Goal: Task Accomplishment & Management: Complete application form

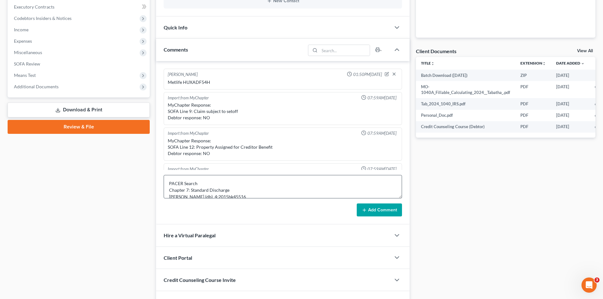
scroll to position [61, 0]
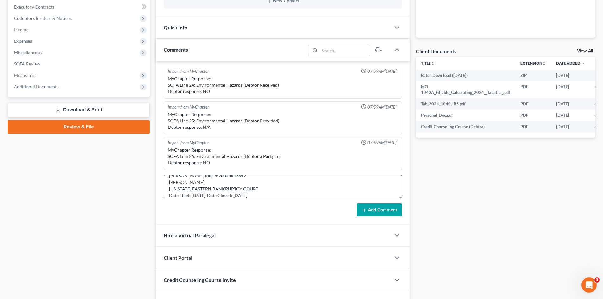
click at [277, 194] on textarea "PACER Search Chapter 7: Standard Discharge [PERSON_NAME] (db) 4:2015bk45516 [PE…" at bounding box center [283, 186] width 238 height 23
click at [379, 211] on button "Add Comment" at bounding box center [378, 209] width 45 height 13
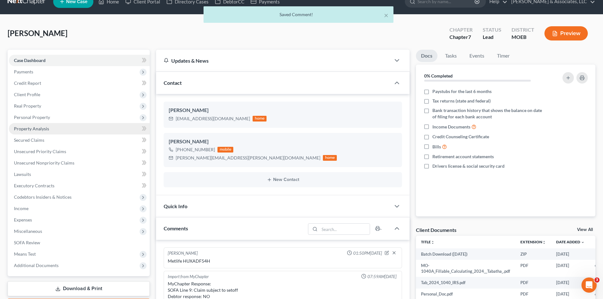
scroll to position [0, 0]
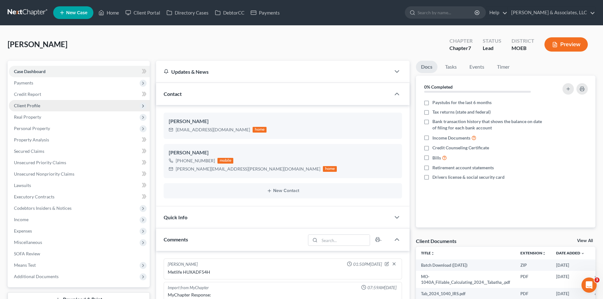
click at [34, 110] on span "Client Profile" at bounding box center [79, 105] width 141 height 11
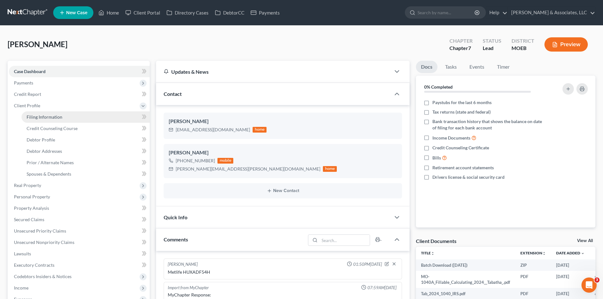
click at [43, 117] on span "Filing Information" at bounding box center [45, 116] width 36 height 5
select select "1"
select select "0"
select select "26"
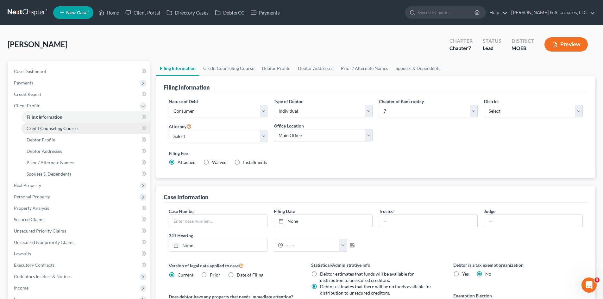
click at [57, 127] on span "Credit Counseling Course" at bounding box center [52, 128] width 51 height 5
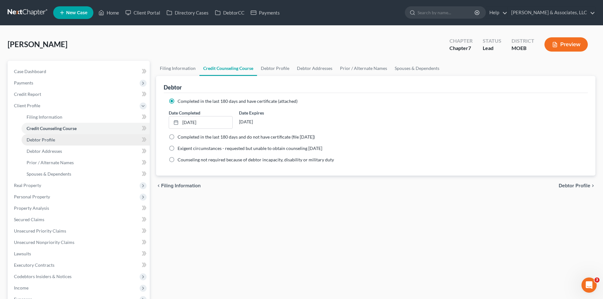
click at [40, 141] on span "Debtor Profile" at bounding box center [41, 139] width 28 height 5
select select "3"
select select "0"
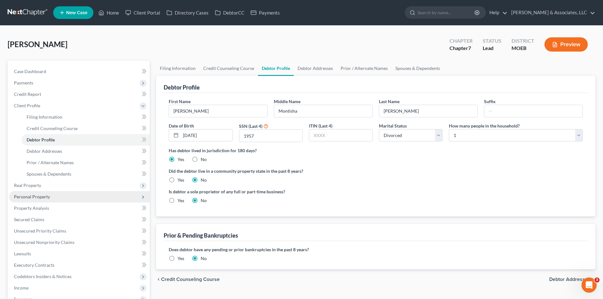
drag, startPoint x: 74, startPoint y: 194, endPoint x: 73, endPoint y: 168, distance: 26.6
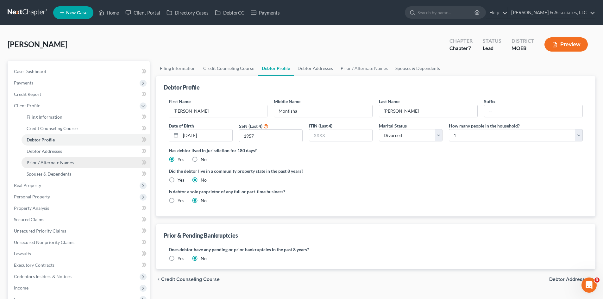
click at [74, 194] on span "Personal Property" at bounding box center [79, 196] width 141 height 11
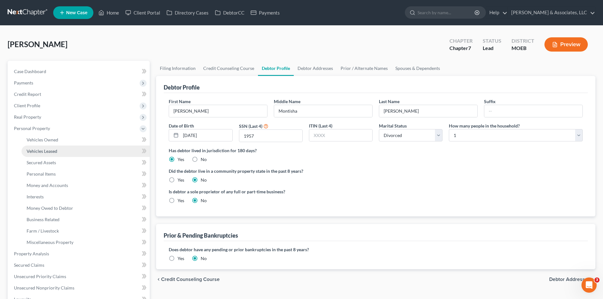
click at [60, 150] on link "Vehicles Leased" at bounding box center [86, 150] width 128 height 11
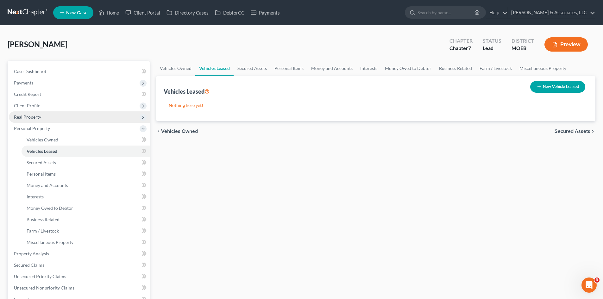
click at [37, 124] on span "Personal Property" at bounding box center [79, 128] width 141 height 11
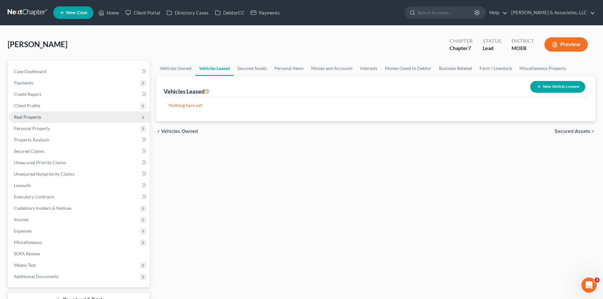
click at [31, 118] on span "Real Property" at bounding box center [27, 116] width 27 height 5
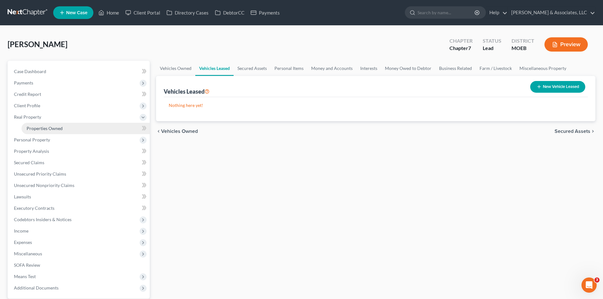
click at [40, 127] on span "Properties Owned" at bounding box center [45, 128] width 36 height 5
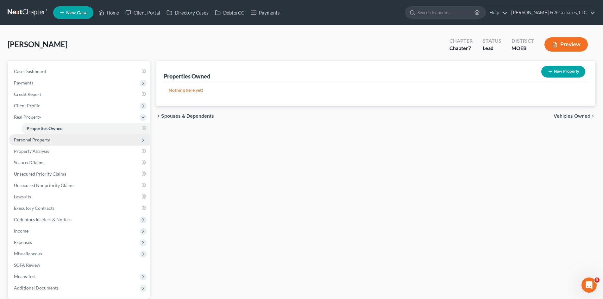
click at [35, 139] on span "Personal Property" at bounding box center [32, 139] width 36 height 5
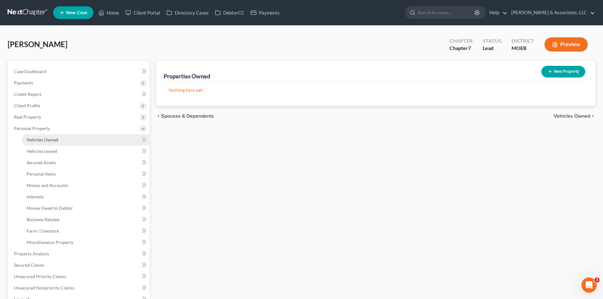
click at [39, 141] on span "Vehicles Owned" at bounding box center [43, 139] width 32 height 5
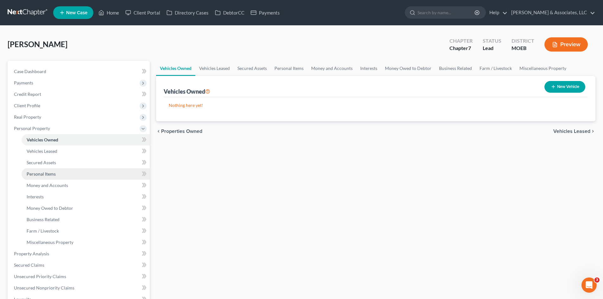
click at [43, 171] on span "Personal Items" at bounding box center [41, 173] width 29 height 5
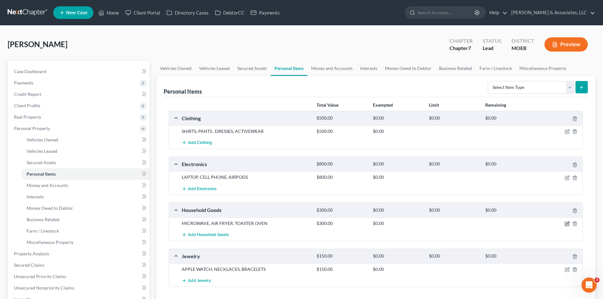
click at [568, 222] on icon "button" at bounding box center [567, 222] width 3 height 3
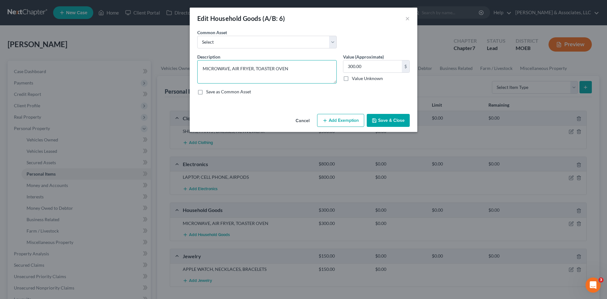
click at [291, 70] on textarea "MICROWAVE, AIR FRYER, TOASTER OVEN" at bounding box center [266, 71] width 139 height 23
type textarea "MICROWAVE, AIR FRYER, TOASTER OVEN, Furniture"
click at [405, 66] on div "$" at bounding box center [406, 66] width 8 height 12
click at [376, 70] on input "300.00" at bounding box center [372, 66] width 59 height 12
drag, startPoint x: 377, startPoint y: 68, endPoint x: 337, endPoint y: 66, distance: 39.6
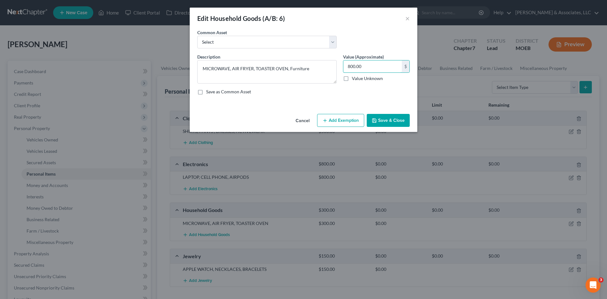
click at [337, 66] on div "Description * MICROWAVE, AIR FRYER, TOASTER OVEN, Furniture Value (Approximate)…" at bounding box center [303, 76] width 219 height 46
type input "1,000.00"
click at [343, 121] on button "Add Exemption" at bounding box center [340, 120] width 47 height 13
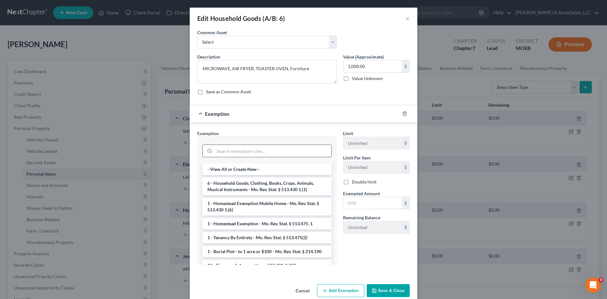
click at [260, 148] on input "search" at bounding box center [272, 151] width 117 height 12
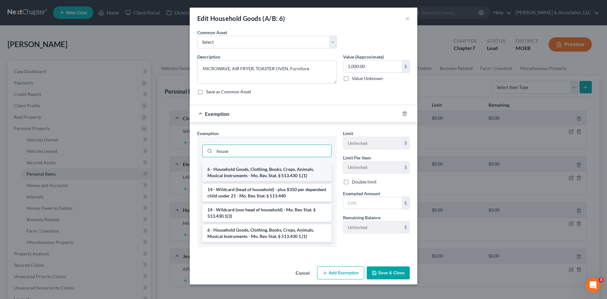
type input "house"
click at [268, 169] on li "6 - Household Goods, Clothing, Books, Crops, Animals, Musical Instruments - Mo.…" at bounding box center [266, 173] width 129 height 18
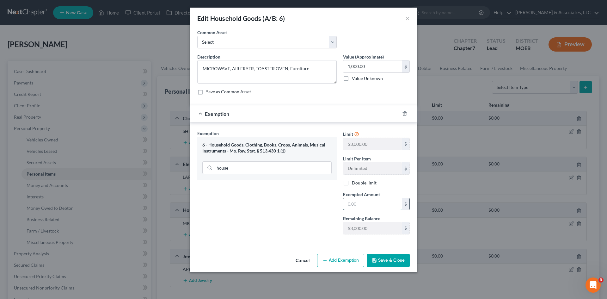
click at [361, 207] on input "text" at bounding box center [372, 204] width 59 height 12
type input "1,000.00"
click at [387, 259] on button "Save & Close" at bounding box center [388, 260] width 43 height 13
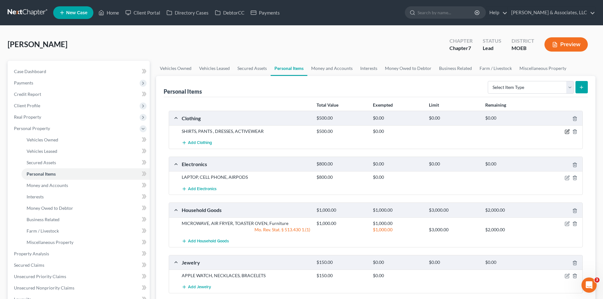
click at [566, 132] on icon "button" at bounding box center [566, 131] width 5 height 5
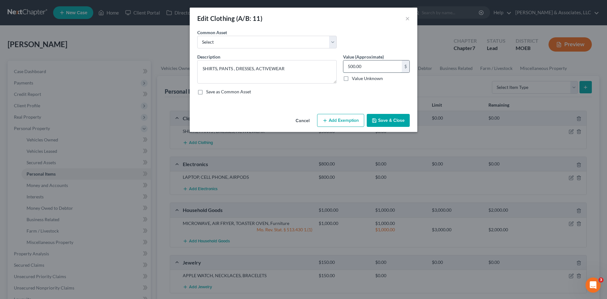
click at [366, 65] on input "500.00" at bounding box center [372, 66] width 59 height 12
type input "300.00"
click at [332, 121] on button "Add Exemption" at bounding box center [340, 120] width 47 height 13
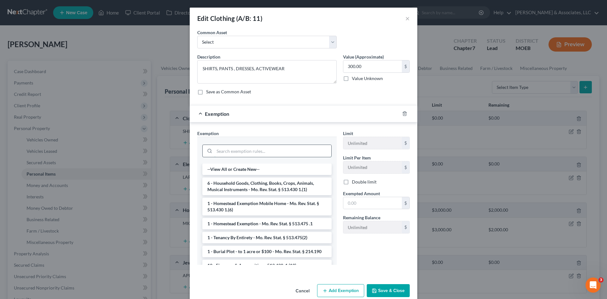
click at [269, 150] on input "search" at bounding box center [272, 151] width 117 height 12
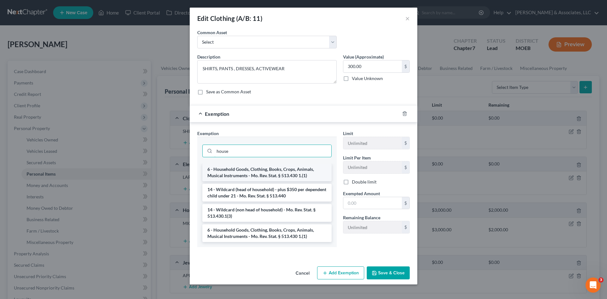
type input "house"
click at [271, 170] on li "6 - Household Goods, Clothing, Books, Crops, Animals, Musical Instruments - Mo.…" at bounding box center [266, 173] width 129 height 18
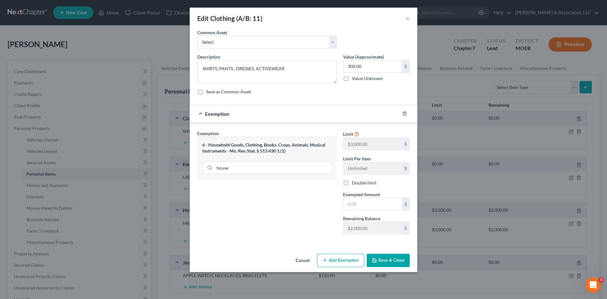
click at [394, 258] on button "Save & Close" at bounding box center [388, 260] width 43 height 13
click at [361, 203] on input "text" at bounding box center [372, 204] width 59 height 12
type input "300.00"
click at [396, 261] on button "Save & Close" at bounding box center [388, 260] width 43 height 13
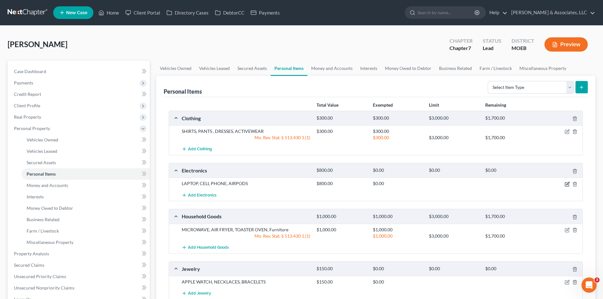
click at [568, 183] on icon "button" at bounding box center [567, 183] width 3 height 3
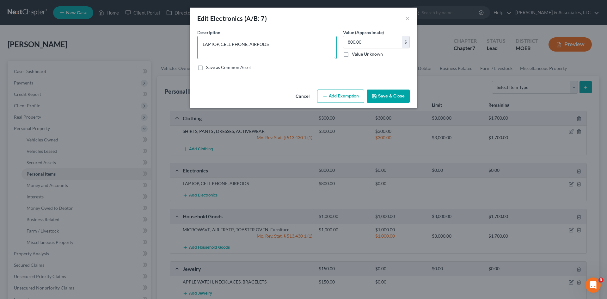
click at [275, 48] on textarea "LAPTOP, CELL PHONE, AIRPODS" at bounding box center [266, 47] width 139 height 23
click at [354, 94] on button "Add Exemption" at bounding box center [340, 96] width 47 height 13
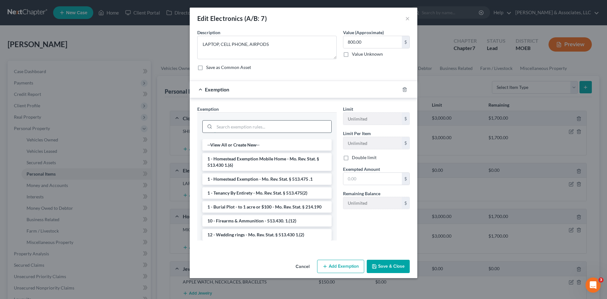
click at [297, 127] on input "search" at bounding box center [272, 127] width 117 height 12
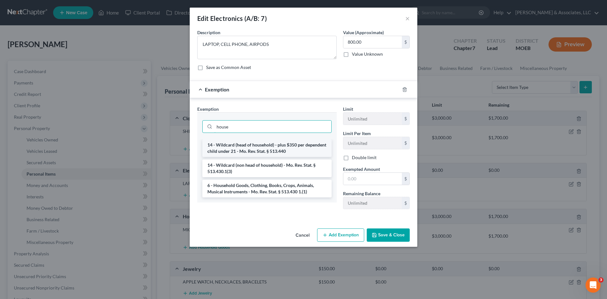
type input "house"
click at [271, 152] on li "14 - Wildcard (head of household) - plus $350 per dependent child under 21 - Mo…" at bounding box center [266, 148] width 129 height 18
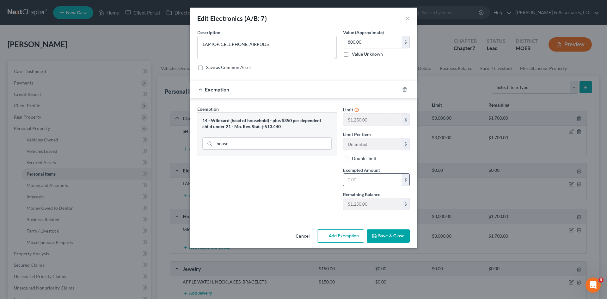
click at [355, 184] on input "text" at bounding box center [372, 180] width 59 height 12
type input "800.00"
click at [401, 237] on button "Save & Close" at bounding box center [388, 235] width 43 height 13
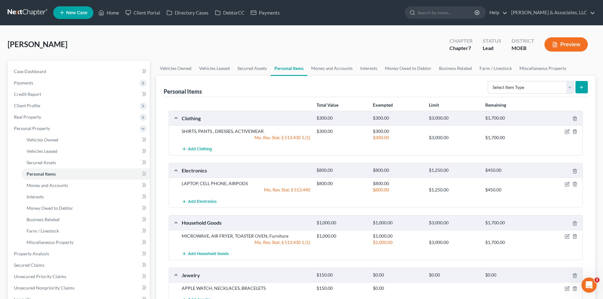
scroll to position [95, 0]
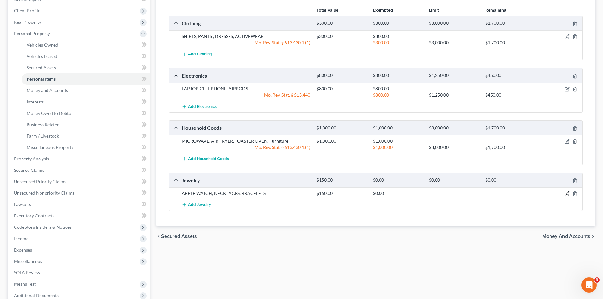
click at [566, 194] on icon "button" at bounding box center [566, 193] width 5 height 5
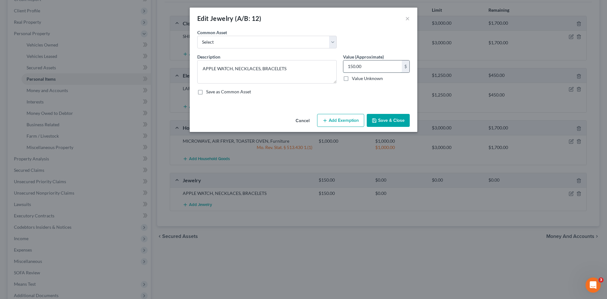
click at [378, 65] on input "150.00" at bounding box center [372, 66] width 59 height 12
type input "200.00"
click at [354, 122] on button "Add Exemption" at bounding box center [340, 120] width 47 height 13
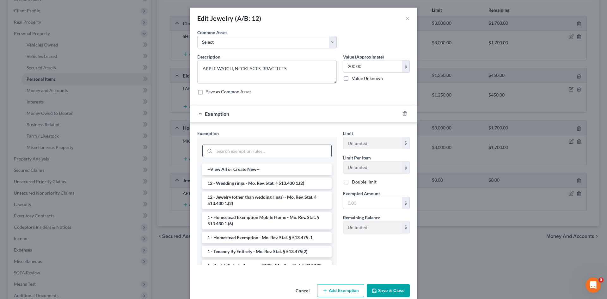
click at [286, 157] on div at bounding box center [266, 151] width 129 height 13
click at [289, 154] on input "search" at bounding box center [272, 151] width 117 height 12
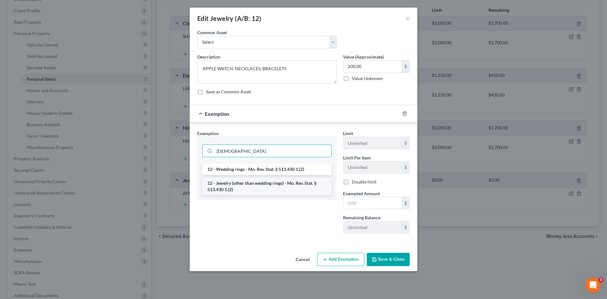
type input "[DEMOGRAPHIC_DATA]"
click at [277, 183] on li "12 - Jewelry (other than wedding rings) - Mo. Rev. Stat. § 513.430 1.(2)" at bounding box center [266, 186] width 129 height 18
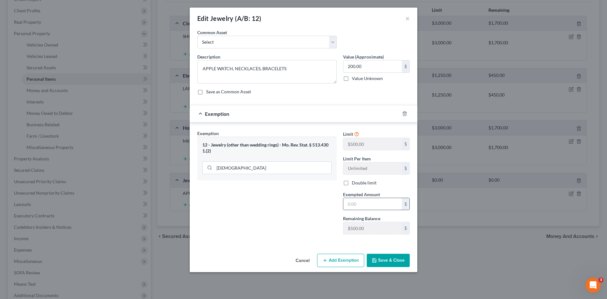
click at [360, 206] on input "text" at bounding box center [372, 204] width 59 height 12
type input "200.00"
click at [393, 264] on button "Save & Close" at bounding box center [388, 260] width 43 height 13
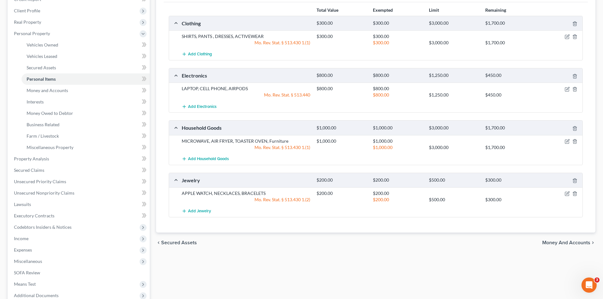
click at [562, 244] on span "Money and Accounts" at bounding box center [566, 242] width 48 height 5
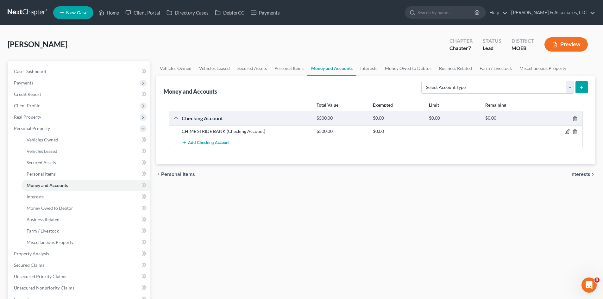
click at [566, 132] on icon "button" at bounding box center [566, 131] width 5 height 5
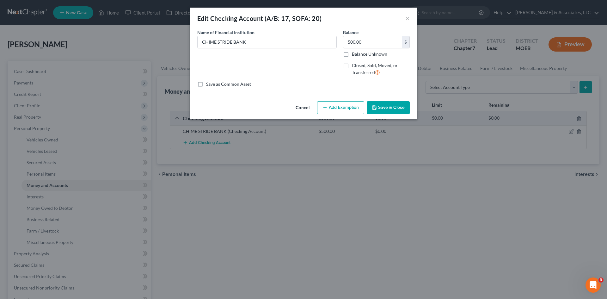
click at [332, 107] on button "Add Exemption" at bounding box center [340, 107] width 47 height 13
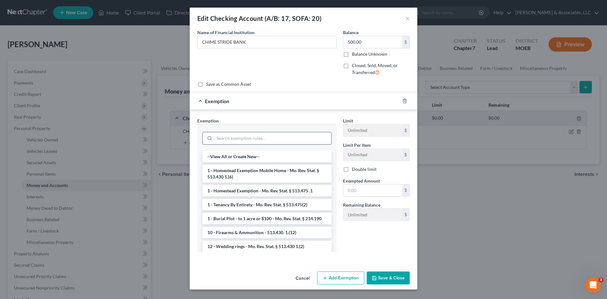
click at [240, 136] on input "search" at bounding box center [272, 138] width 117 height 12
type input "e"
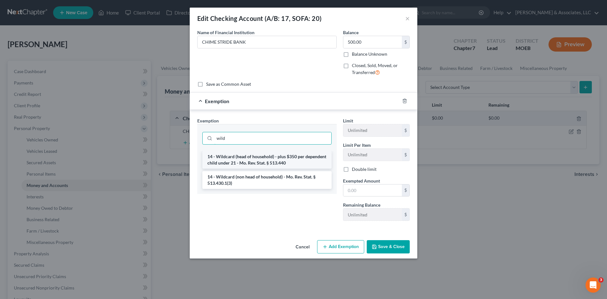
type input "wild"
click at [287, 160] on li "14 - Wildcard (head of household) - plus $350 per dependent child under 21 - Mo…" at bounding box center [266, 160] width 129 height 18
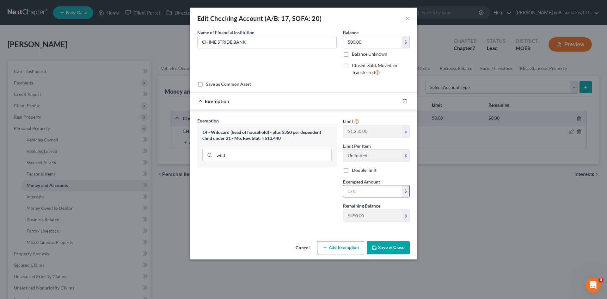
click at [369, 193] on input "text" at bounding box center [372, 191] width 59 height 12
type input "500.00"
click at [385, 250] on button "Save & Close" at bounding box center [388, 247] width 43 height 13
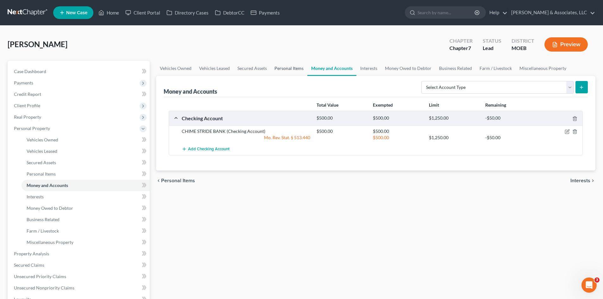
click at [284, 71] on link "Personal Items" at bounding box center [288, 68] width 37 height 15
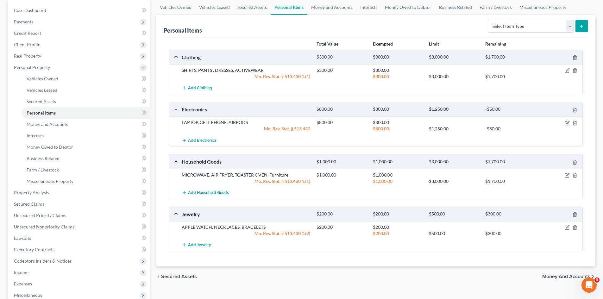
scroll to position [63, 0]
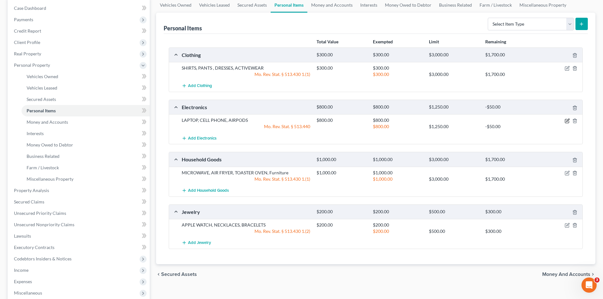
click at [568, 120] on icon "button" at bounding box center [566, 120] width 5 height 5
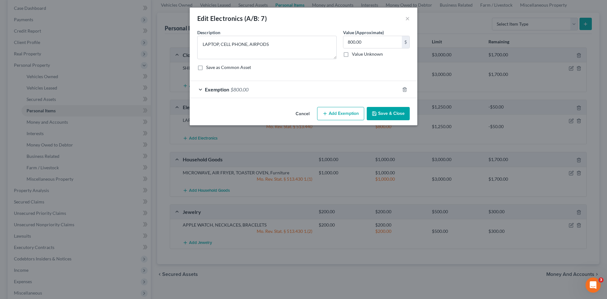
click at [244, 88] on span "$800.00" at bounding box center [240, 89] width 18 height 6
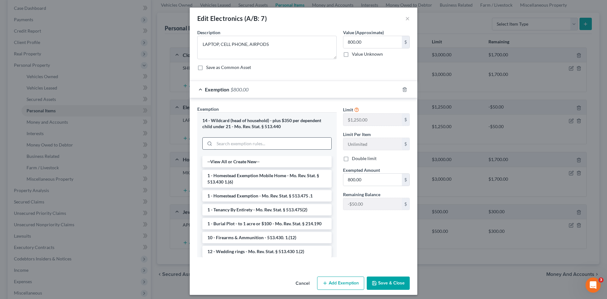
click at [263, 143] on input "search" at bounding box center [272, 144] width 117 height 12
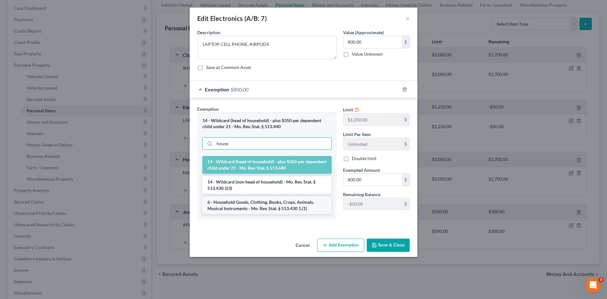
type input "house"
click at [259, 202] on li "6 - Household Goods, Clothing, Books, Crops, Animals, Musical Instruments - Mo.…" at bounding box center [266, 205] width 129 height 18
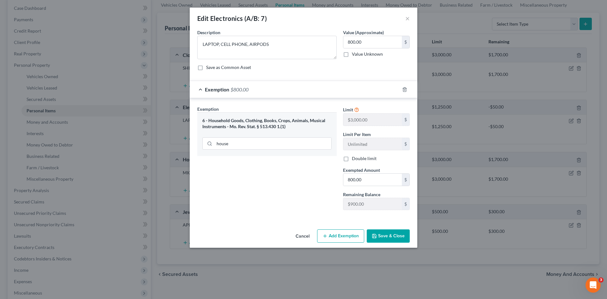
click at [386, 239] on button "Save & Close" at bounding box center [388, 235] width 43 height 13
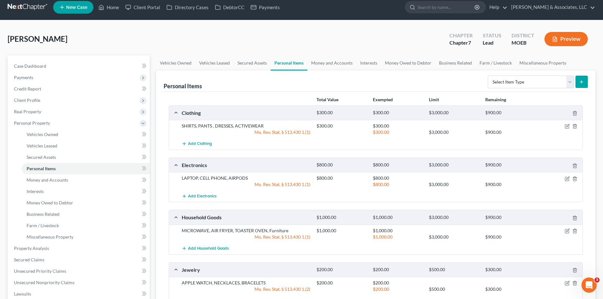
scroll to position [0, 0]
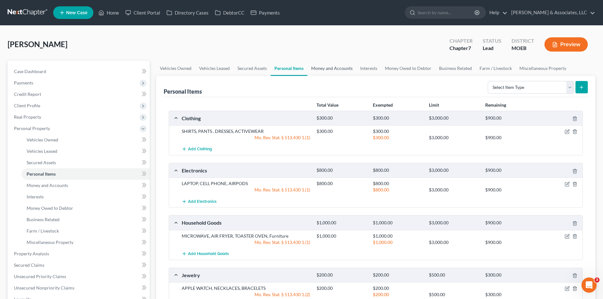
click at [330, 68] on link "Money and Accounts" at bounding box center [331, 68] width 49 height 15
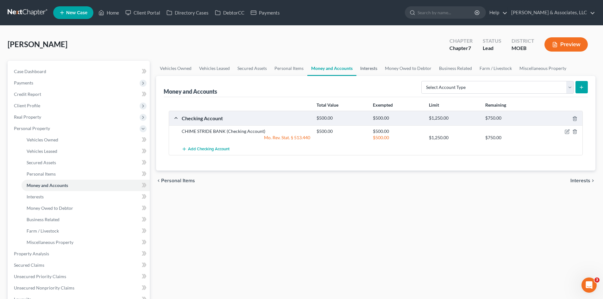
click at [370, 68] on link "Interests" at bounding box center [368, 68] width 25 height 15
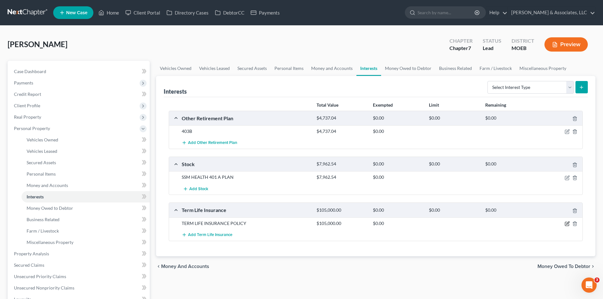
click at [566, 224] on icon "button" at bounding box center [566, 223] width 5 height 5
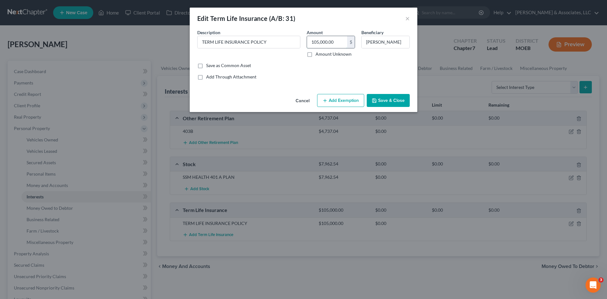
click at [338, 43] on input "105,000.00" at bounding box center [327, 42] width 40 height 12
type input "0.00"
click at [286, 45] on input "TERM LIFE INSURANCE POLICY" at bounding box center [249, 42] width 102 height 12
drag, startPoint x: 274, startPoint y: 43, endPoint x: 168, endPoint y: 46, distance: 105.4
click at [168, 46] on div "Edit Term Life Insurance (A/B: 31) × An exemption set must first be selected fr…" at bounding box center [303, 149] width 607 height 299
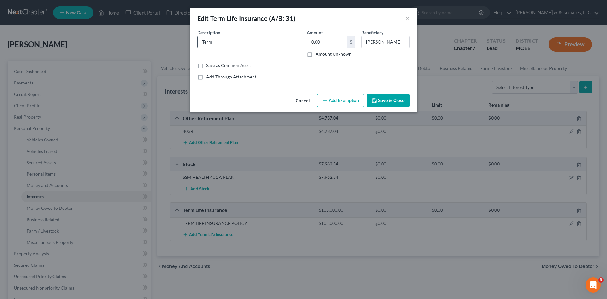
type input "Term policy through employer, no cash value"
click at [392, 103] on button "Save & Close" at bounding box center [388, 100] width 43 height 13
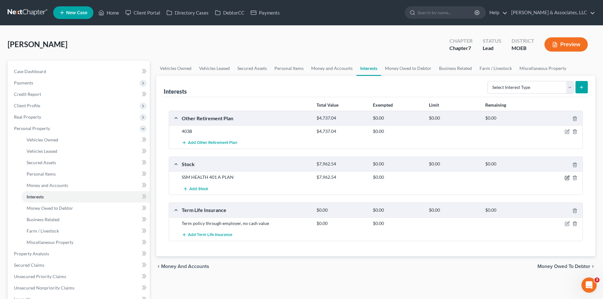
click at [567, 178] on icon "button" at bounding box center [567, 177] width 3 height 3
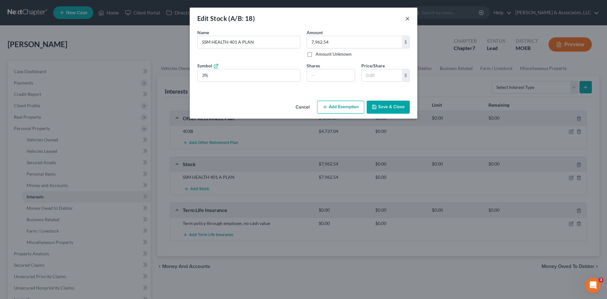
click at [407, 18] on button "×" at bounding box center [407, 19] width 4 height 8
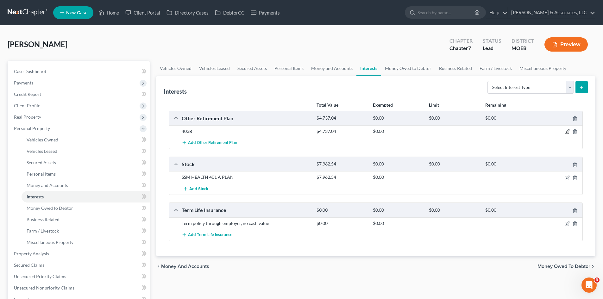
click at [566, 132] on icon "button" at bounding box center [566, 131] width 5 height 5
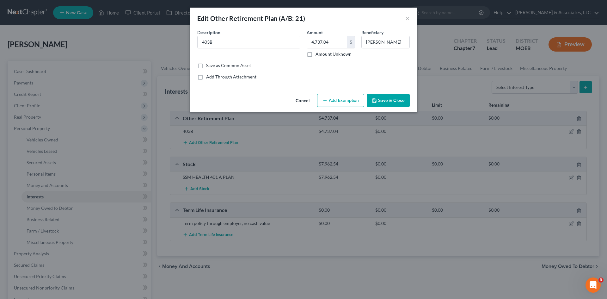
click at [340, 97] on button "Add Exemption" at bounding box center [340, 100] width 47 height 13
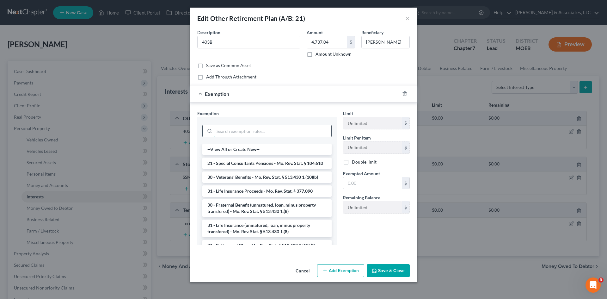
click at [241, 125] on input "search" at bounding box center [272, 131] width 117 height 12
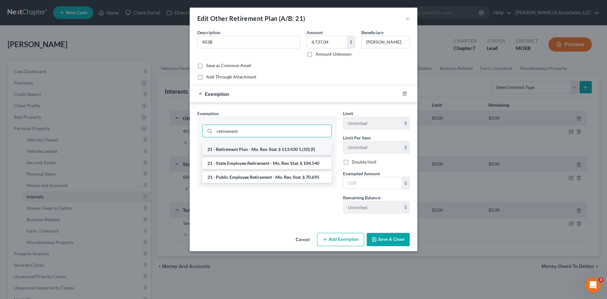
type input "retirement"
click at [269, 151] on li "21 - Retirement Plan - Mo. Rev. Stat. § 513.430 1.(10) (f)" at bounding box center [266, 149] width 129 height 11
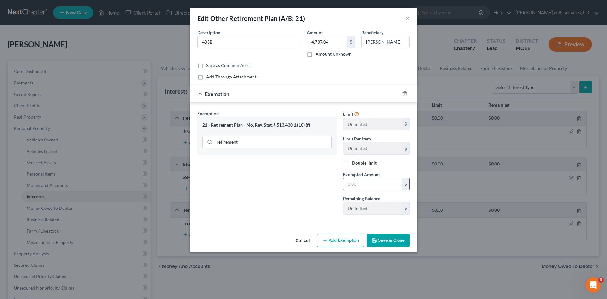
click at [376, 185] on input "text" at bounding box center [372, 184] width 59 height 12
type input "4,737.04"
click at [394, 241] on button "Save & Close" at bounding box center [388, 240] width 43 height 13
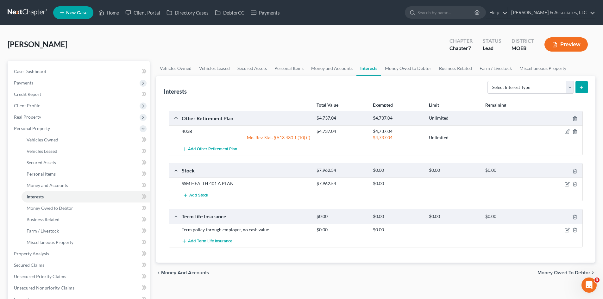
click at [584, 85] on button "submit" at bounding box center [581, 87] width 12 height 12
click at [569, 86] on select "Select Interest Type 401K (A/B: 21) Annuity (A/B: 23) Bond (A/B: 18) Education …" at bounding box center [530, 87] width 86 height 13
select select "other_retirement_plan"
click at [488, 81] on select "Select Interest Type 401K (A/B: 21) Annuity (A/B: 23) Bond (A/B: 18) Education …" at bounding box center [530, 87] width 86 height 13
click at [580, 88] on icon "submit" at bounding box center [581, 87] width 5 height 5
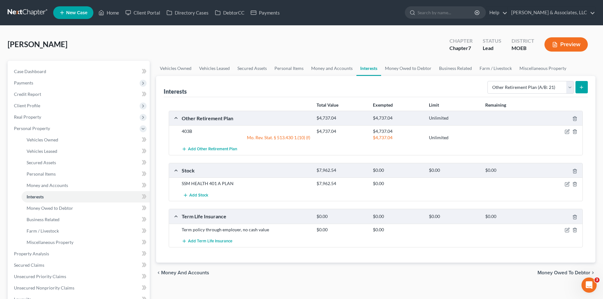
click at [585, 87] on button "submit" at bounding box center [581, 87] width 12 height 12
click at [580, 88] on icon "submit" at bounding box center [581, 87] width 5 height 5
click at [571, 88] on select "Select Interest Type 401K (A/B: 21) Annuity (A/B: 23) Bond (A/B: 18) Education …" at bounding box center [530, 87] width 86 height 13
click at [488, 81] on select "Select Interest Type 401K (A/B: 21) Annuity (A/B: 23) Bond (A/B: 18) Education …" at bounding box center [530, 87] width 86 height 13
click at [583, 87] on icon "submit" at bounding box center [581, 87] width 5 height 5
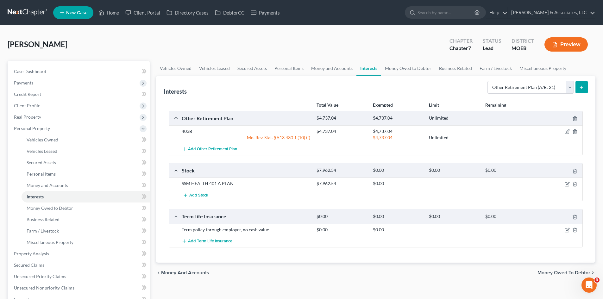
click at [205, 152] on span "Add Other Retirement Plan" at bounding box center [212, 149] width 49 height 5
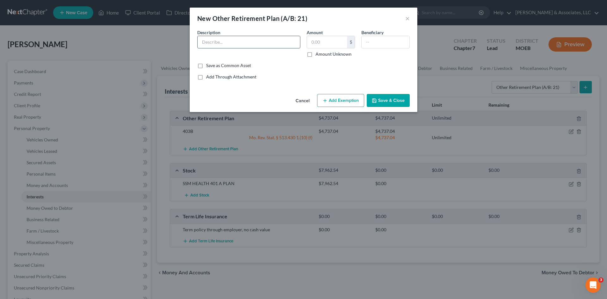
click at [234, 43] on input "text" at bounding box center [249, 42] width 102 height 12
type input "401A Plan"
click at [327, 41] on input "text" at bounding box center [327, 42] width 40 height 12
type input "7,962.54"
click at [350, 102] on button "Add Exemption" at bounding box center [340, 100] width 47 height 13
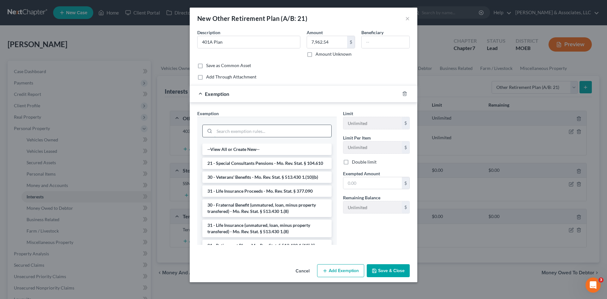
click at [266, 133] on input "search" at bounding box center [272, 131] width 117 height 12
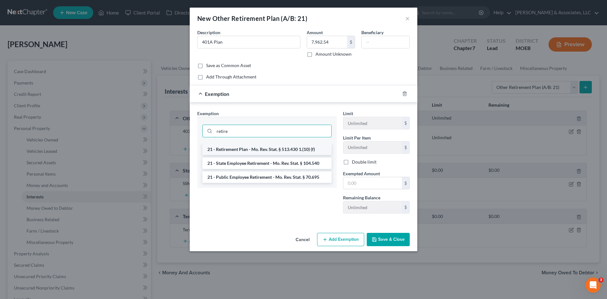
type input "retire"
click at [282, 151] on li "21 - Retirement Plan - Mo. Rev. Stat. § 513.430 1.(10) (f)" at bounding box center [266, 149] width 129 height 11
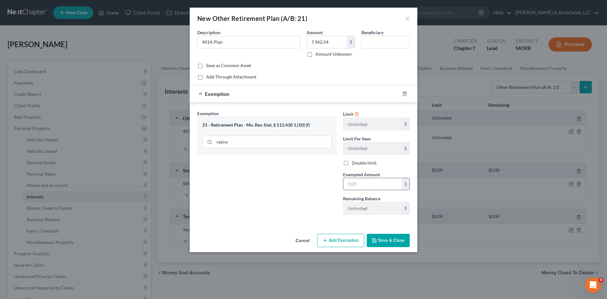
click at [354, 185] on input "text" at bounding box center [372, 184] width 59 height 12
type input "7,962.54"
click at [387, 241] on button "Save & Close" at bounding box center [388, 240] width 43 height 13
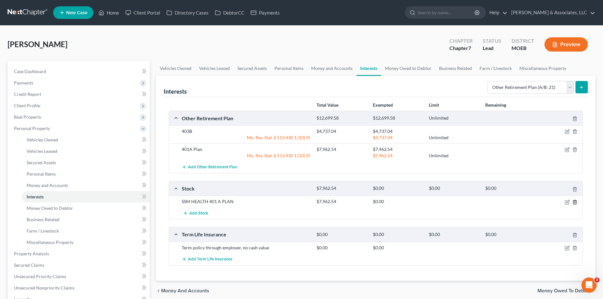
click at [574, 201] on icon "button" at bounding box center [574, 202] width 5 height 5
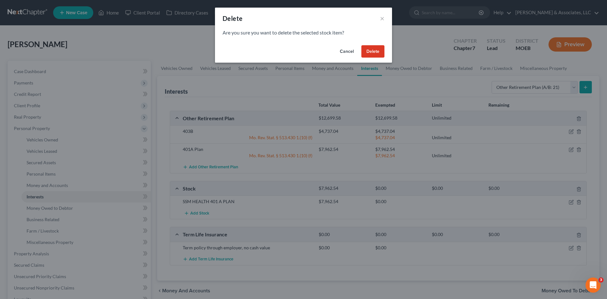
click at [370, 50] on button "Delete" at bounding box center [373, 51] width 23 height 13
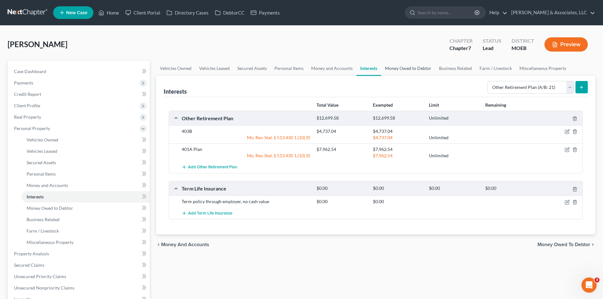
click at [399, 69] on link "Money Owed to Debtor" at bounding box center [408, 68] width 54 height 15
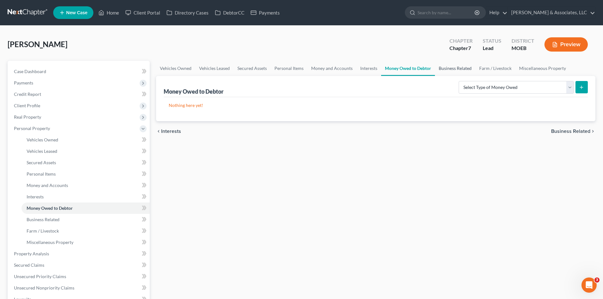
click at [454, 67] on link "Business Related" at bounding box center [455, 68] width 40 height 15
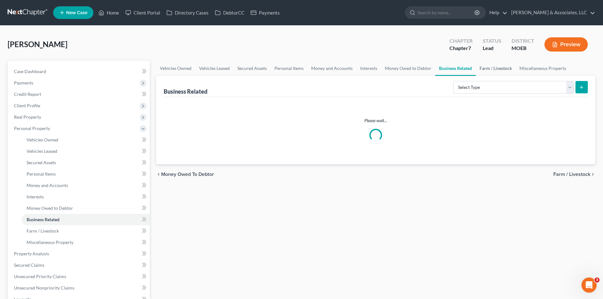
click at [496, 68] on link "Farm / Livestock" at bounding box center [495, 68] width 40 height 15
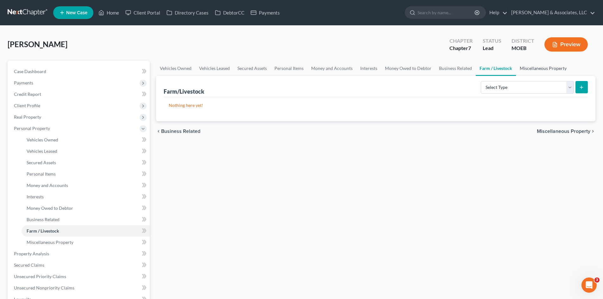
click at [533, 67] on link "Miscellaneous Property" at bounding box center [543, 68] width 54 height 15
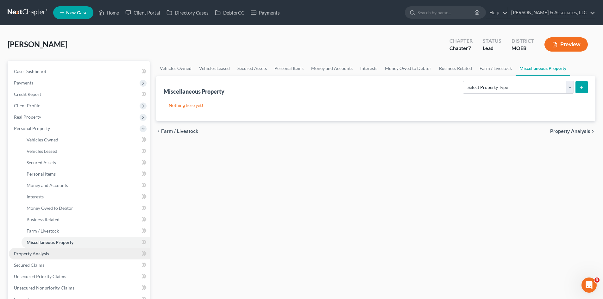
click at [33, 254] on span "Property Analysis" at bounding box center [31, 253] width 35 height 5
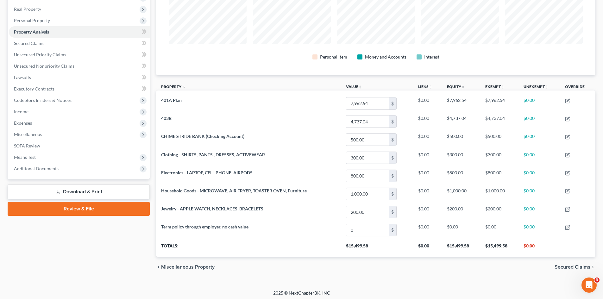
scroll to position [110, 0]
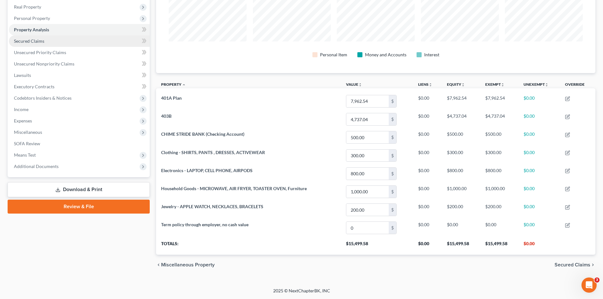
click at [28, 39] on span "Secured Claims" at bounding box center [29, 40] width 30 height 5
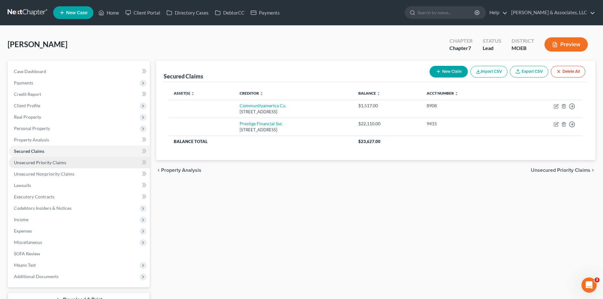
click at [30, 162] on span "Unsecured Priority Claims" at bounding box center [40, 162] width 52 height 5
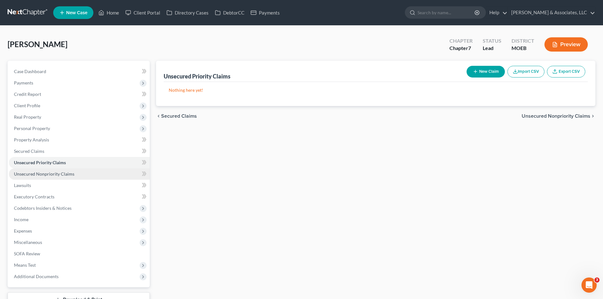
click at [44, 173] on span "Unsecured Nonpriority Claims" at bounding box center [44, 173] width 60 height 5
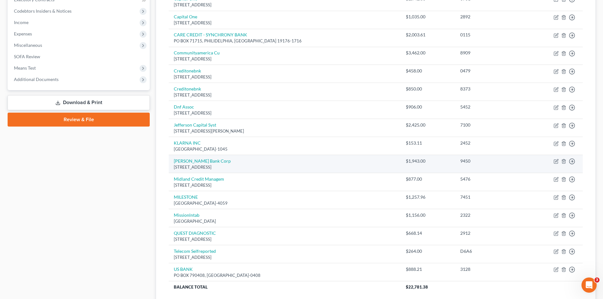
scroll to position [121, 0]
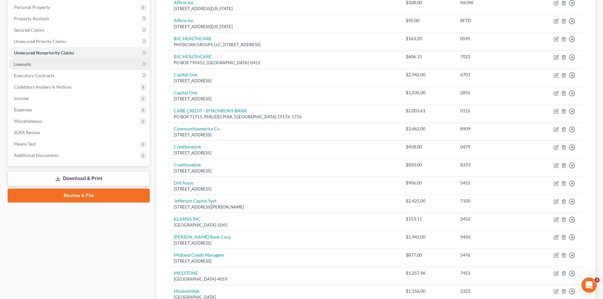
click at [22, 66] on span "Lawsuits" at bounding box center [22, 63] width 17 height 5
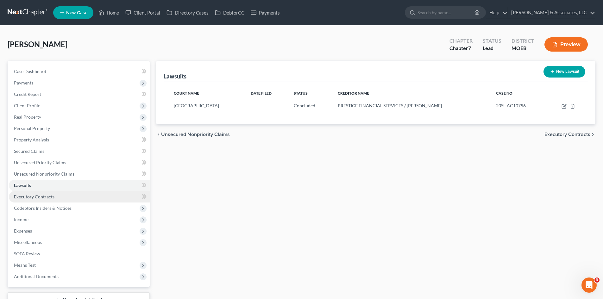
click at [42, 194] on span "Executory Contracts" at bounding box center [34, 196] width 40 height 5
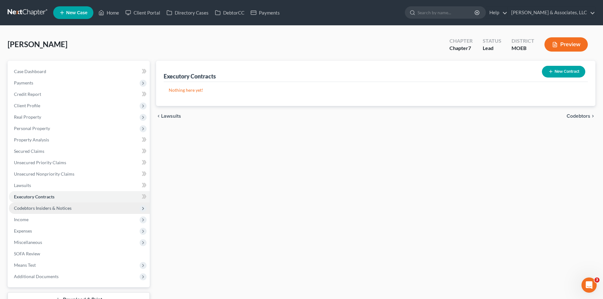
click at [58, 206] on span "Codebtors Insiders & Notices" at bounding box center [43, 207] width 58 height 5
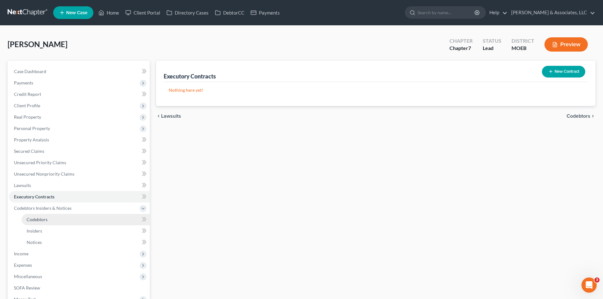
click at [46, 220] on span "Codebtors" at bounding box center [37, 219] width 21 height 5
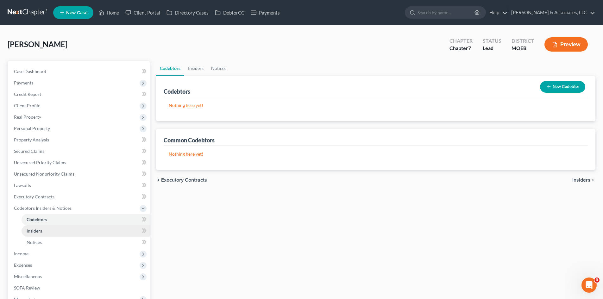
click at [35, 232] on span "Insiders" at bounding box center [34, 230] width 15 height 5
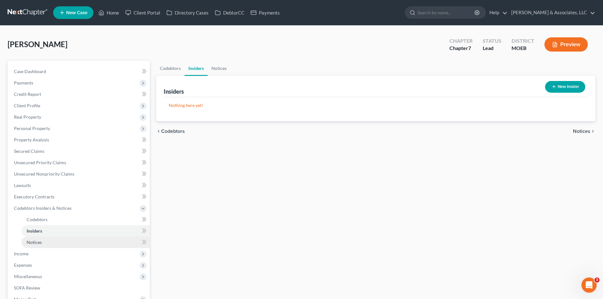
click at [34, 240] on span "Notices" at bounding box center [34, 241] width 15 height 5
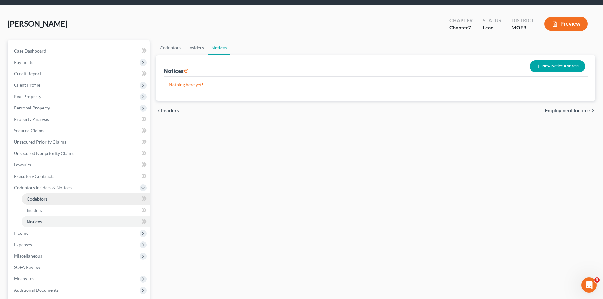
scroll to position [32, 0]
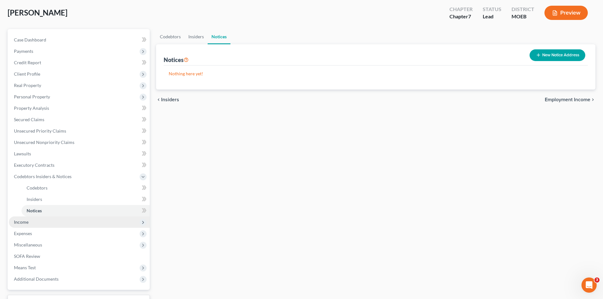
click at [21, 221] on span "Income" at bounding box center [21, 221] width 15 height 5
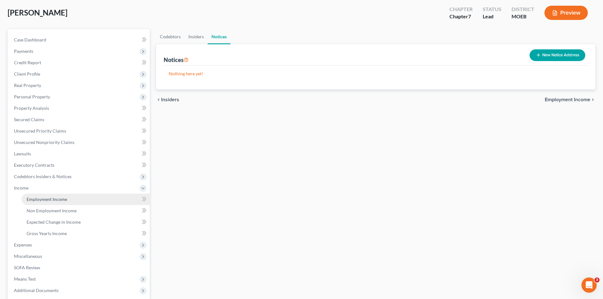
click at [37, 198] on span "Employment Income" at bounding box center [47, 198] width 40 height 5
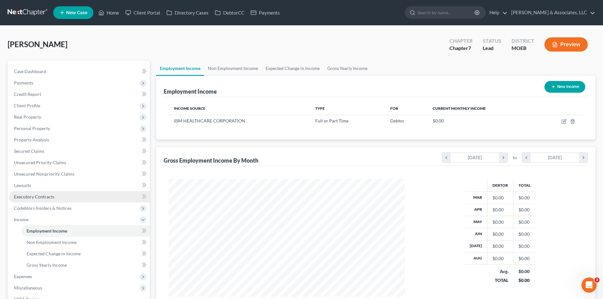
scroll to position [118, 249]
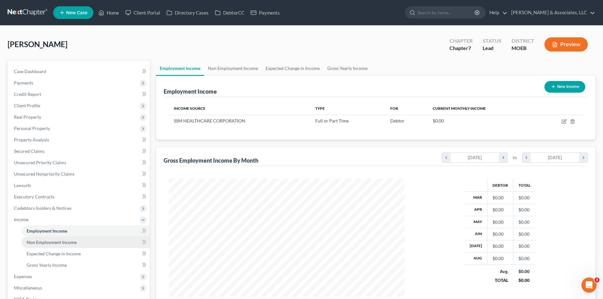
click at [54, 244] on span "Non Employment Income" at bounding box center [52, 241] width 50 height 5
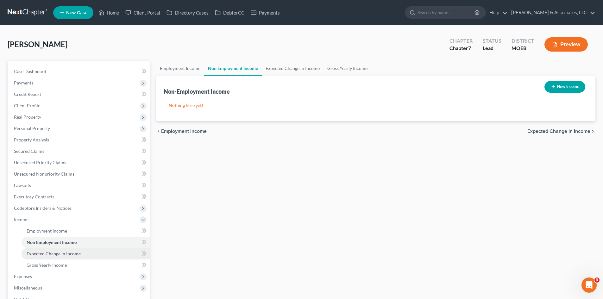
click at [64, 255] on span "Expected Change in Income" at bounding box center [54, 253] width 54 height 5
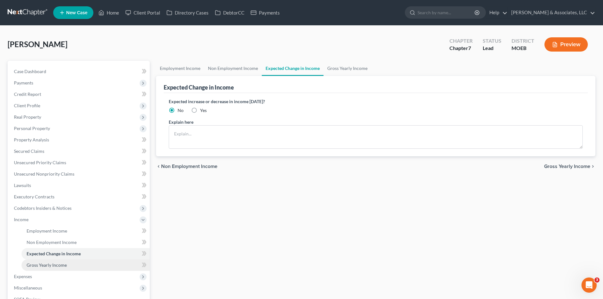
click at [59, 266] on span "Gross Yearly Income" at bounding box center [47, 264] width 40 height 5
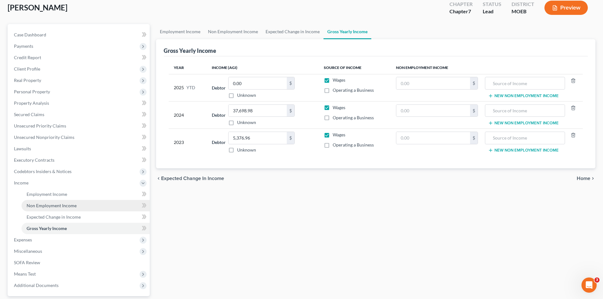
scroll to position [94, 0]
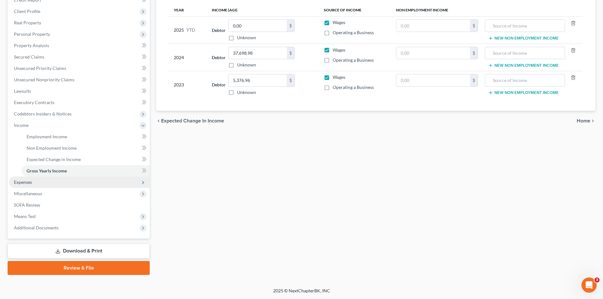
click at [36, 183] on span "Expenses" at bounding box center [79, 181] width 141 height 11
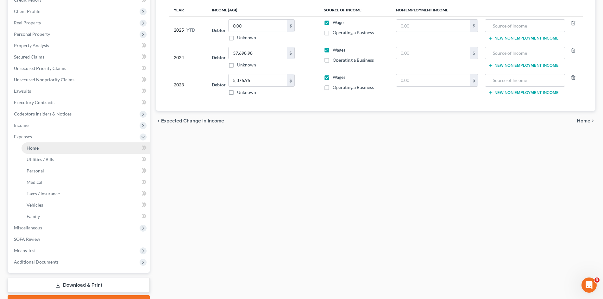
click at [40, 146] on link "Home" at bounding box center [86, 147] width 128 height 11
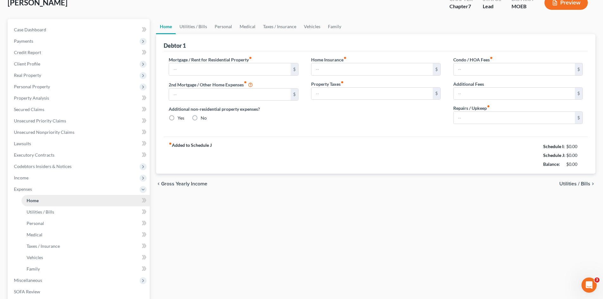
type input "0.00"
radio input "true"
type input "40.00"
type input "0.00"
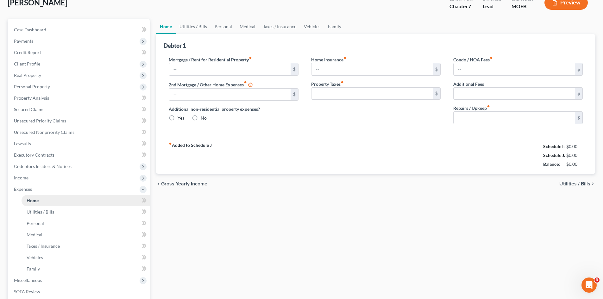
type input "0.00"
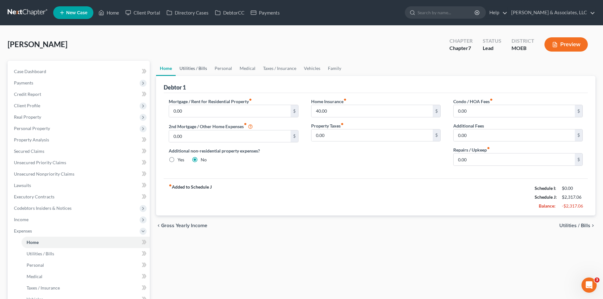
click at [195, 66] on link "Utilities / Bills" at bounding box center [193, 68] width 35 height 15
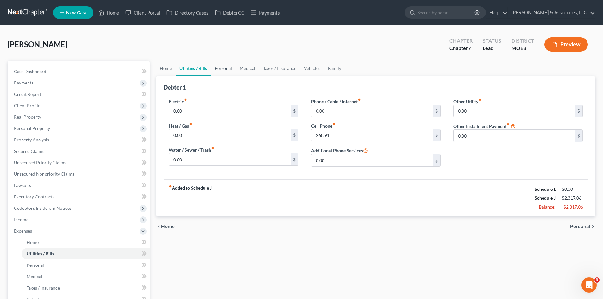
click at [223, 68] on link "Personal" at bounding box center [223, 68] width 25 height 15
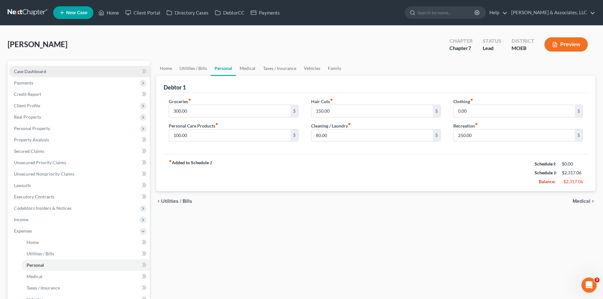
click at [66, 76] on link "Case Dashboard" at bounding box center [79, 71] width 141 height 11
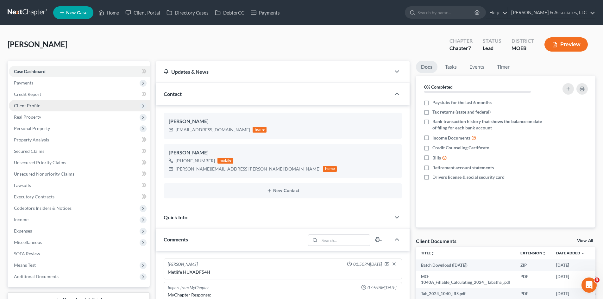
scroll to position [226, 0]
click at [39, 108] on span "Client Profile" at bounding box center [27, 105] width 26 height 5
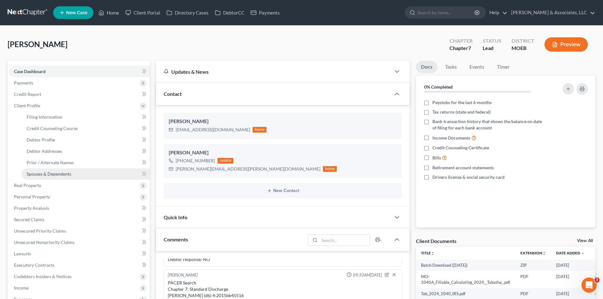
click at [43, 171] on span "Spouses & Dependents" at bounding box center [49, 173] width 45 height 5
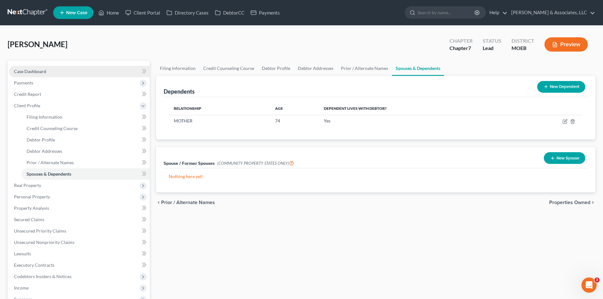
click at [36, 73] on span "Case Dashboard" at bounding box center [30, 71] width 32 height 5
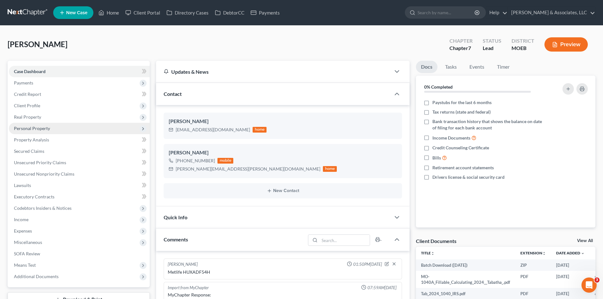
scroll to position [226, 0]
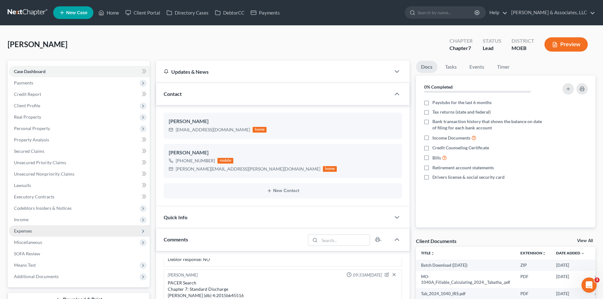
click at [32, 232] on span "Expenses" at bounding box center [79, 230] width 141 height 11
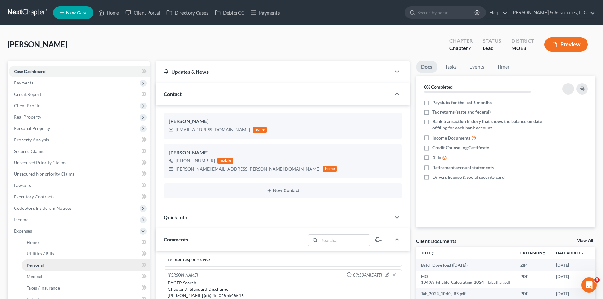
click at [37, 268] on link "Personal" at bounding box center [86, 264] width 128 height 11
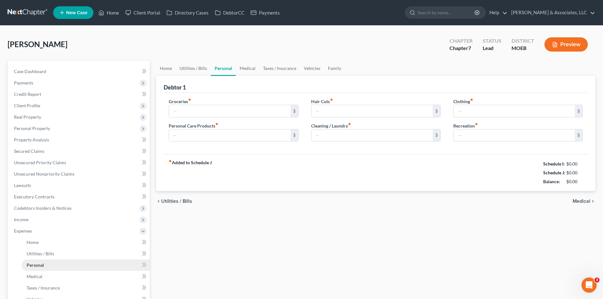
type input "300.00"
type input "100.00"
type input "150.00"
type input "80.00"
type input "0.00"
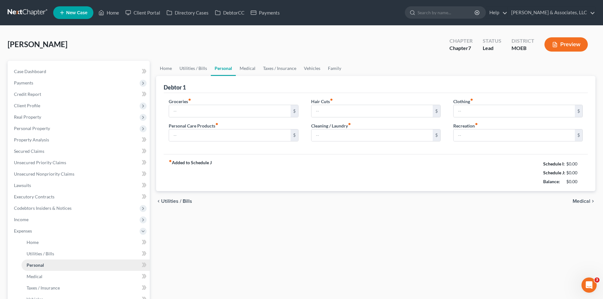
type input "250.00"
click at [248, 67] on link "Medical" at bounding box center [247, 68] width 23 height 15
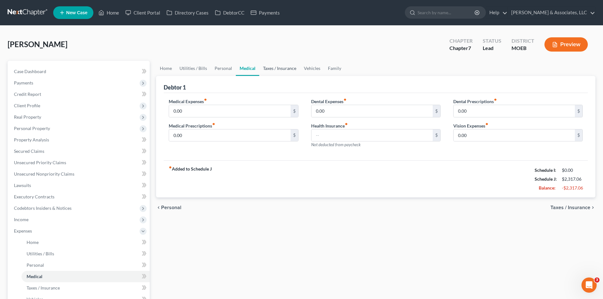
click at [282, 69] on link "Taxes / Insurance" at bounding box center [279, 68] width 41 height 15
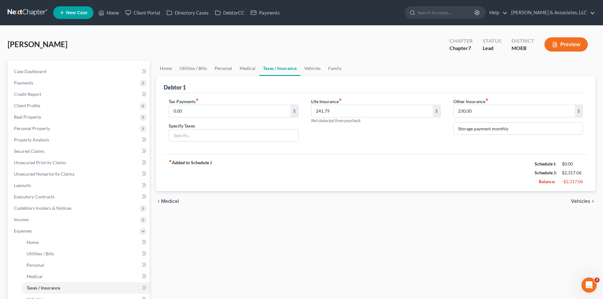
click at [497, 181] on div "Debtor 1 Tax Payments fiber_manual_record 0.00 $ Specify Taxes Life Insurance f…" at bounding box center [375, 133] width 439 height 115
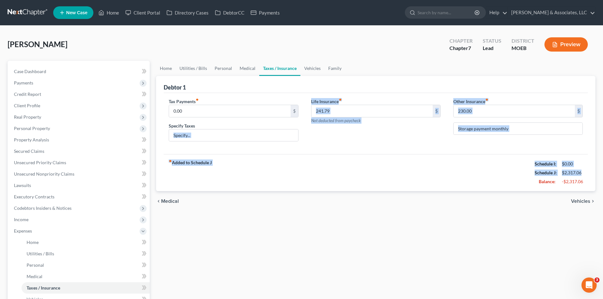
click at [367, 147] on div "Tax Payments fiber_manual_record 0.00 $ Specify Taxes Life Insurance fiber_manu…" at bounding box center [376, 123] width 424 height 61
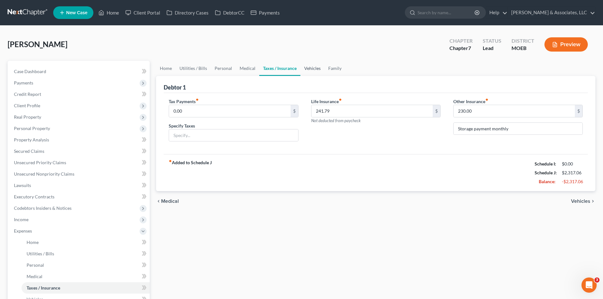
click at [311, 68] on link "Vehicles" at bounding box center [312, 68] width 24 height 15
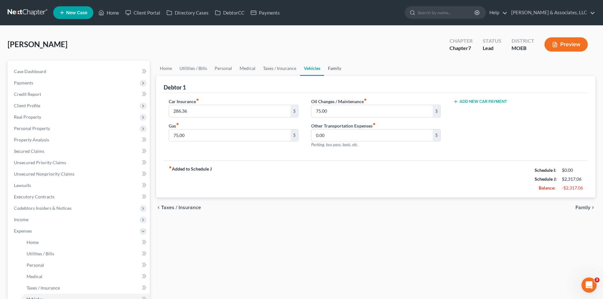
click at [334, 68] on link "Family" at bounding box center [334, 68] width 21 height 15
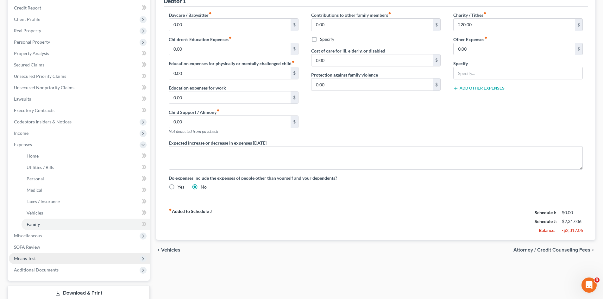
scroll to position [95, 0]
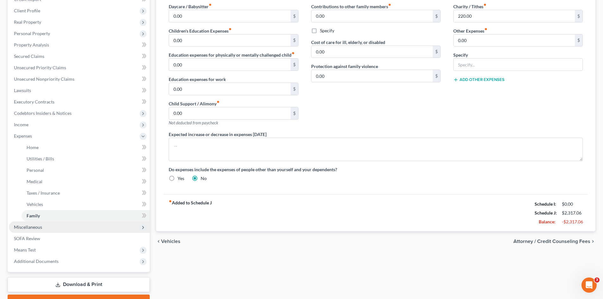
click at [33, 227] on span "Miscellaneous" at bounding box center [28, 226] width 28 height 5
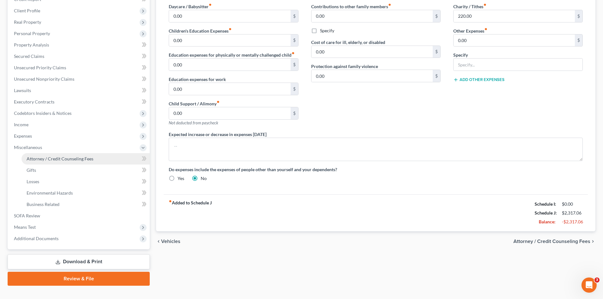
click at [62, 159] on span "Attorney / Credit Counseling Fees" at bounding box center [60, 158] width 67 height 5
select select "0"
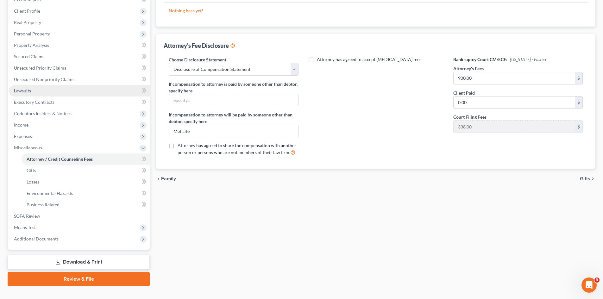
scroll to position [95, 0]
click at [35, 228] on span "Means Test" at bounding box center [25, 226] width 22 height 5
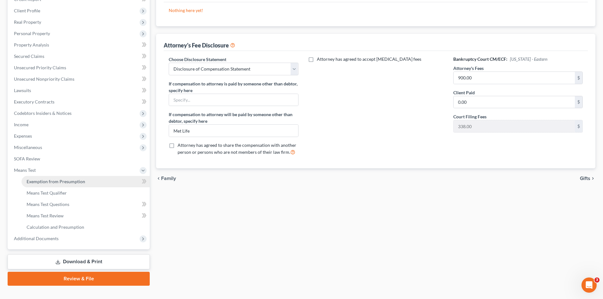
click at [69, 177] on link "Exemption from Presumption" at bounding box center [86, 181] width 128 height 11
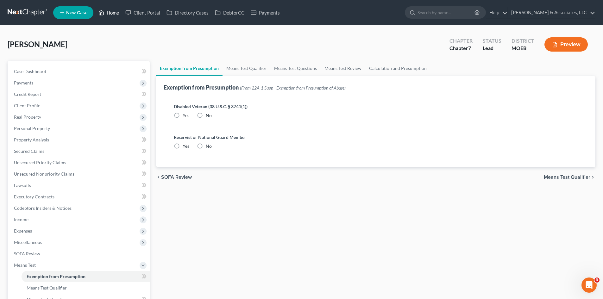
click at [114, 11] on link "Home" at bounding box center [108, 12] width 27 height 11
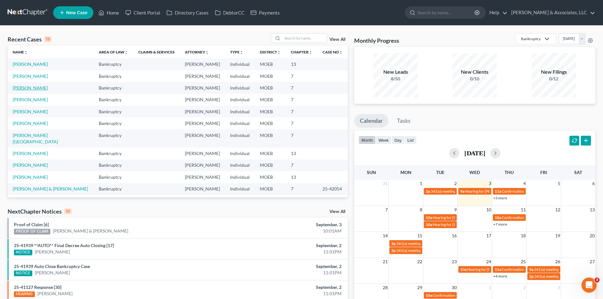
click at [33, 88] on link "[PERSON_NAME]" at bounding box center [30, 87] width 35 height 5
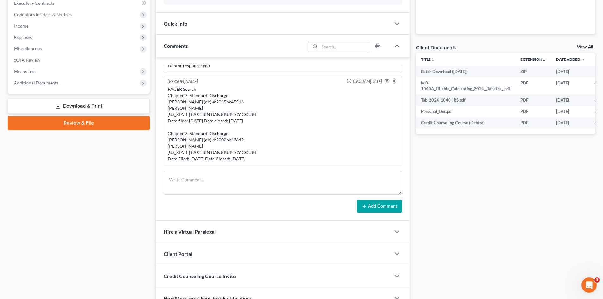
scroll to position [133, 0]
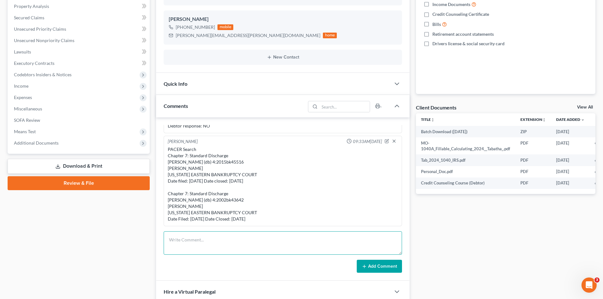
click at [191, 241] on textarea at bounding box center [283, 242] width 238 height 23
drag, startPoint x: 189, startPoint y: 237, endPoint x: 451, endPoint y: 244, distance: 262.0
click at [189, 237] on textarea at bounding box center [283, 242] width 238 height 23
click at [179, 243] on textarea at bounding box center [283, 242] width 238 height 23
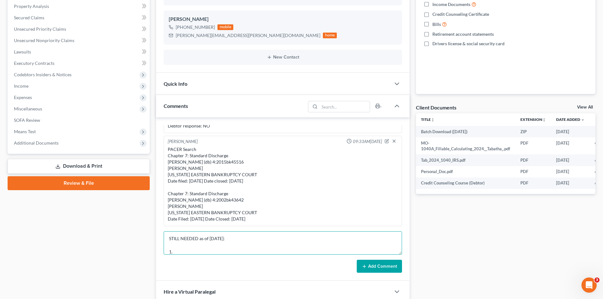
click at [182, 252] on textarea "STILL NEEDED as of [DATE]: 1." at bounding box center [283, 242] width 238 height 23
paste textarea "Own or rent? Name/address of landlord/leasing company?"
click at [186, 253] on textarea "STILL NEEDED as of [DATE]: 1. Own or rent? Name/address of landlord/leasing com…" at bounding box center [283, 242] width 238 height 23
paste textarea "Any pets? What kind? Any additional accounts, Cash App, Venmo, etc.? 401K or re…"
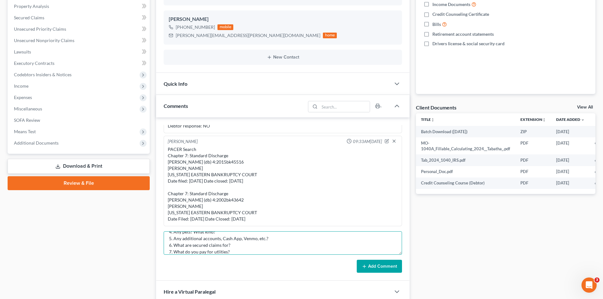
scroll to position [48, 0]
click at [204, 249] on textarea "STILL NEEDED as of [DATE]: 1. Own or rent? Name/address of landlord/leasing com…" at bounding box center [283, 242] width 238 height 23
click at [200, 251] on textarea "STILL NEEDED as of [DATE]: 1. Own or rent? Name/address of landlord/leasing com…" at bounding box center [283, 242] width 238 height 23
drag, startPoint x: 218, startPoint y: 247, endPoint x: 428, endPoint y: 243, distance: 210.7
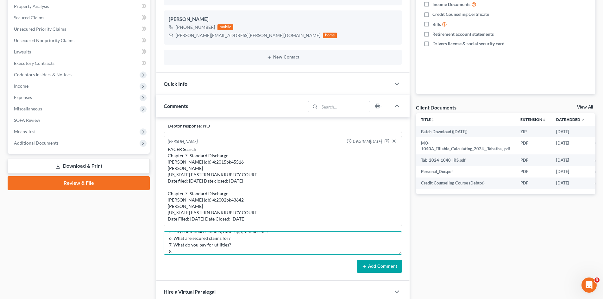
click at [218, 247] on textarea "STILL NEEDED as of [DATE]: 1. Own or rent? Name/address of landlord/leasing com…" at bounding box center [283, 242] width 238 height 23
click at [188, 252] on textarea "STILL NEEDED as of [DATE]: 1. Own or rent? Name/address of landlord/leasing com…" at bounding box center [283, 242] width 238 height 23
paste textarea "Out of pocket medical expenses or prescriptions? Owe any back taxes? How much, …"
click at [272, 245] on textarea "STILL NEEDED as of [DATE]: 1. Own or rent? Name/address of landlord/leasing com…" at bounding box center [283, 242] width 238 height 23
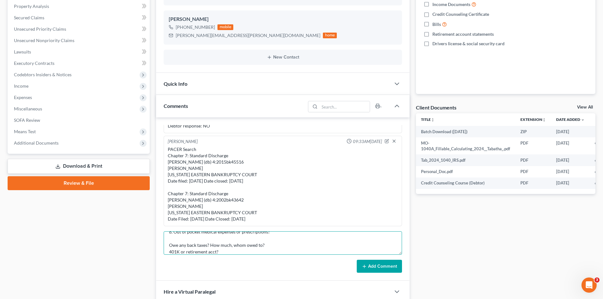
scroll to position [74, 0]
drag, startPoint x: 223, startPoint y: 251, endPoint x: 169, endPoint y: 236, distance: 56.0
click at [169, 236] on textarea "STILL NEEDED as of [DATE]: 1. Own or rent? Name/address of landlord/leasing com…" at bounding box center [283, 242] width 238 height 23
click at [223, 238] on textarea "STILL NEEDED as of [DATE]: 1. Own or rent? Name/address of landlord/leasing com…" at bounding box center [283, 242] width 238 height 23
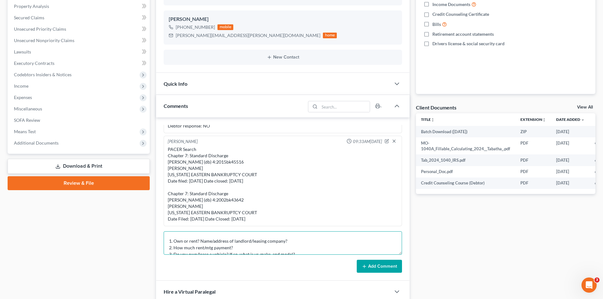
scroll to position [0, 0]
drag, startPoint x: 196, startPoint y: 234, endPoint x: 606, endPoint y: 245, distance: 410.1
click at [174, 234] on textarea "STILL NEEDED as of [DATE]: 1. Own or rent? Name/address of landlord/leasing com…" at bounding box center [283, 242] width 238 height 23
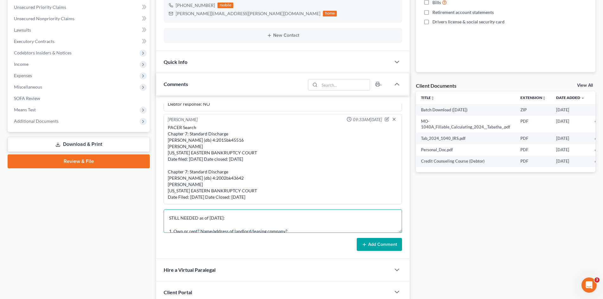
scroll to position [165, 0]
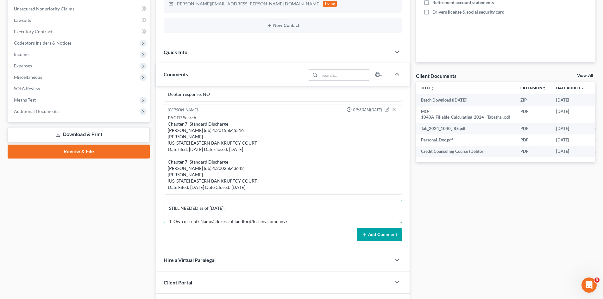
click at [257, 212] on textarea "STILL NEEDED as of [DATE]: 1. Own or rent? Name/address of landlord/leasing com…" at bounding box center [283, 211] width 238 height 23
click at [267, 214] on textarea "STILL NEEDED as of [DATE]: 1. Own or rent? Name/address of landlord/leasing com…" at bounding box center [283, 211] width 238 height 23
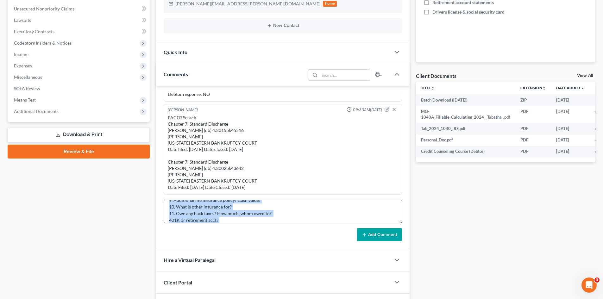
drag, startPoint x: 241, startPoint y: 223, endPoint x: 229, endPoint y: 219, distance: 12.1
click at [230, 219] on form "STILL NEEDED as of [DATE]: 1. Own or rent? Name/address of landlord/leasing com…" at bounding box center [283, 221] width 238 height 42
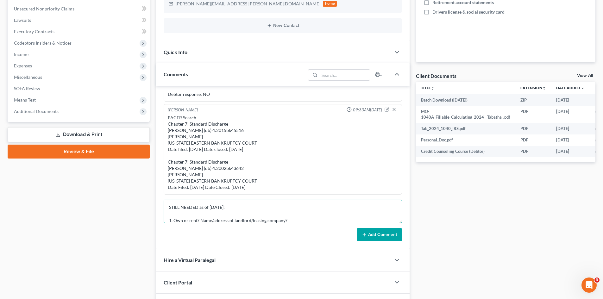
drag, startPoint x: 220, startPoint y: 203, endPoint x: 173, endPoint y: 204, distance: 46.2
click at [173, 204] on textarea "STILL NEEDED as of [DATE]: 1. Own or rent? Name/address of landlord/leasing com…" at bounding box center [283, 211] width 238 height 23
click at [222, 216] on textarea "STILL NEEDED as of [DATE]: 1. Own or rent? Name/address of landlord/leasing com…" at bounding box center [283, 211] width 238 height 23
click at [244, 215] on textarea "STILL NEEDED as of [DATE]: 1. Own or rent? Name/address of landlord/leasing com…" at bounding box center [283, 211] width 238 height 23
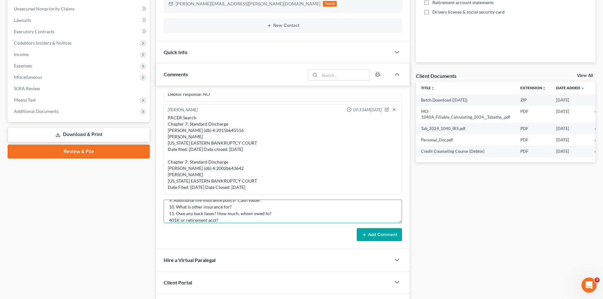
scroll to position [81, 0]
drag, startPoint x: 170, startPoint y: 214, endPoint x: 186, endPoint y: 218, distance: 16.8
click at [186, 218] on textarea "STILL NEEDED as of [DATE]: 1. Own or rent? Name/address of landlord/leasing com…" at bounding box center [283, 211] width 238 height 23
click at [221, 217] on textarea "STILL NEEDED as of [DATE]: 1. Own or rent? Name/address of landlord/leasing com…" at bounding box center [283, 211] width 238 height 23
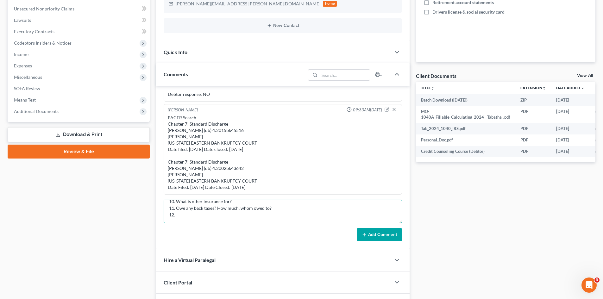
paste textarea "Disabled veteran? Reservist/National Guard member?"
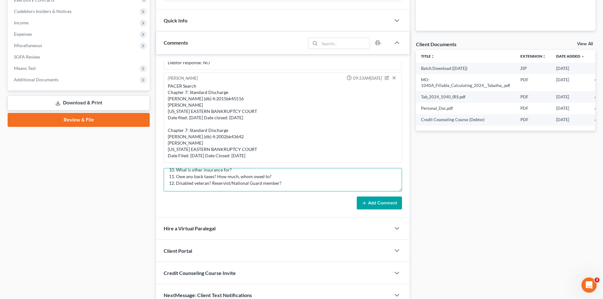
type textarea "STILL NEEDED as of [DATE]: 1. Own or rent? Name/address of landlord/leasing com…"
click at [374, 203] on button "Add Comment" at bounding box center [378, 202] width 45 height 13
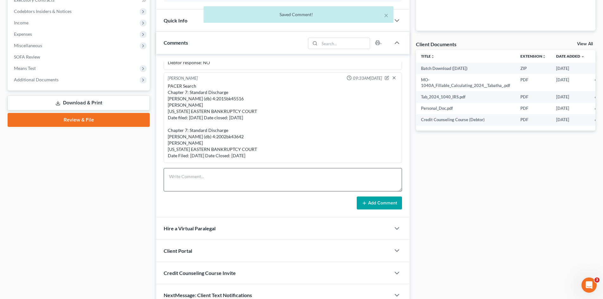
scroll to position [332, 0]
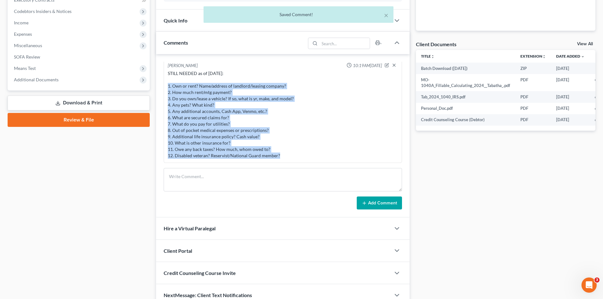
drag, startPoint x: 284, startPoint y: 156, endPoint x: 169, endPoint y: 85, distance: 135.6
click at [169, 85] on div "STILL NEEDED as of [DATE]: 1. Own or rent? Name/address of landlord/leasing com…" at bounding box center [283, 114] width 230 height 89
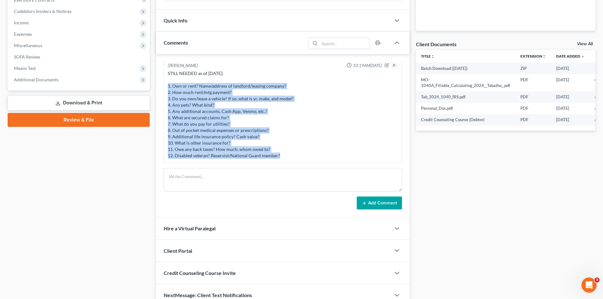
copy div "1. Own or rent? Name/address of landlord/leasing company? 2. How much rent/mtg …"
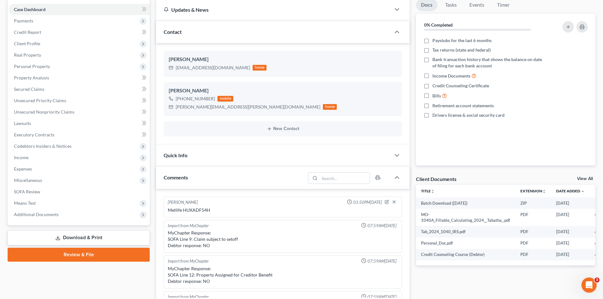
scroll to position [158, 0]
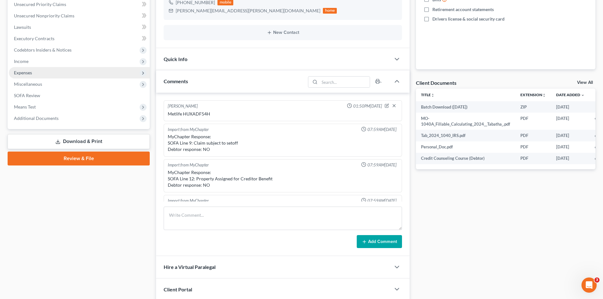
drag, startPoint x: 67, startPoint y: 69, endPoint x: 80, endPoint y: 71, distance: 13.3
click at [67, 69] on span "Expenses" at bounding box center [79, 72] width 141 height 11
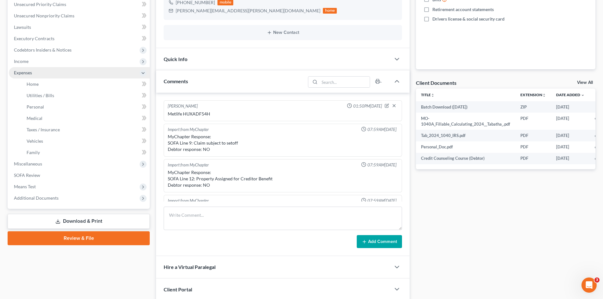
scroll to position [0, 0]
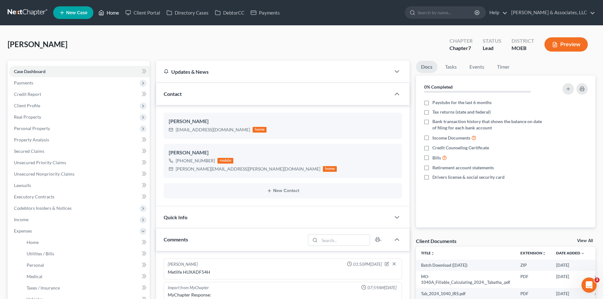
click at [116, 11] on link "Home" at bounding box center [108, 12] width 27 height 11
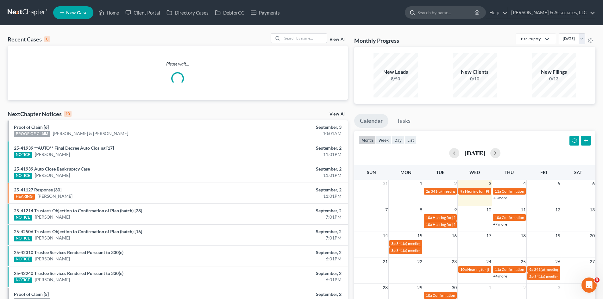
click at [464, 11] on input "search" at bounding box center [446, 13] width 58 height 12
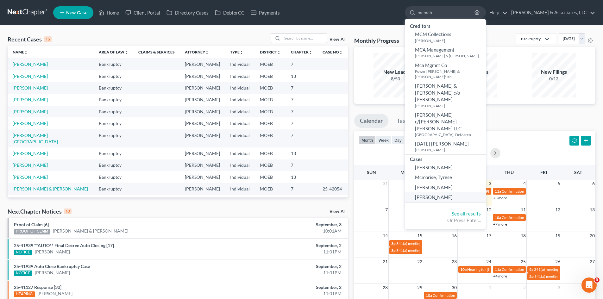
type input "mcmch"
click at [452, 194] on span "[PERSON_NAME]" at bounding box center [434, 197] width 38 height 6
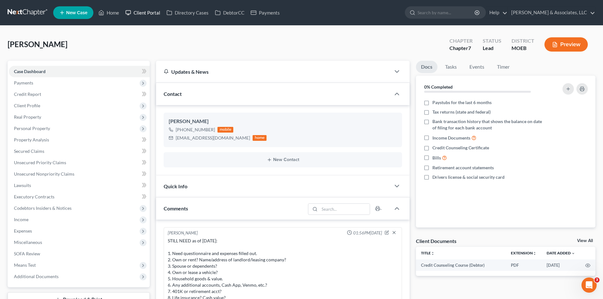
scroll to position [2, 0]
click at [150, 9] on link "Client Portal" at bounding box center [142, 12] width 41 height 11
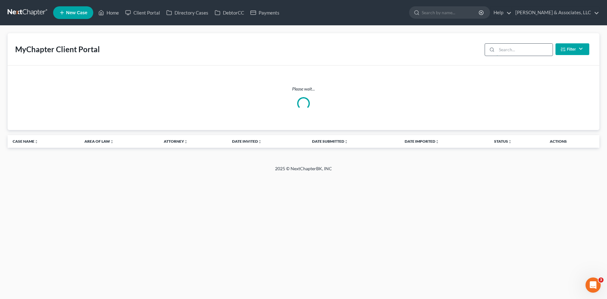
click at [533, 48] on input "search" at bounding box center [525, 50] width 56 height 12
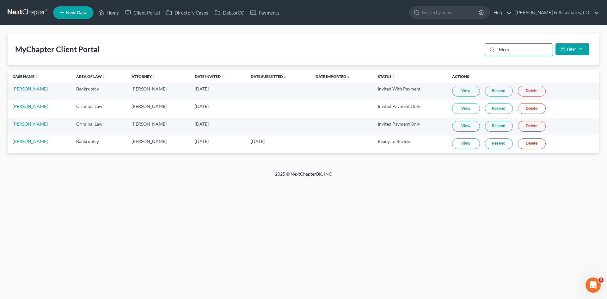
type input "Mcm"
click at [468, 144] on link "View" at bounding box center [466, 143] width 28 height 11
click at [29, 142] on link "[PERSON_NAME]" at bounding box center [30, 141] width 35 height 5
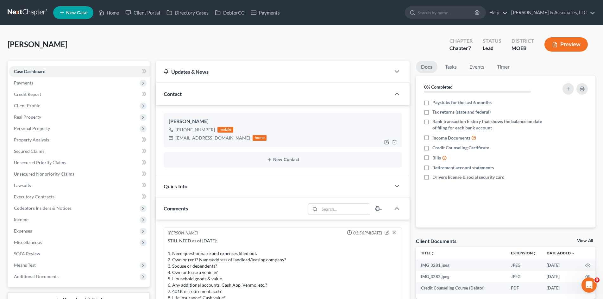
scroll to position [2, 0]
click at [37, 79] on span "Payments" at bounding box center [79, 82] width 141 height 11
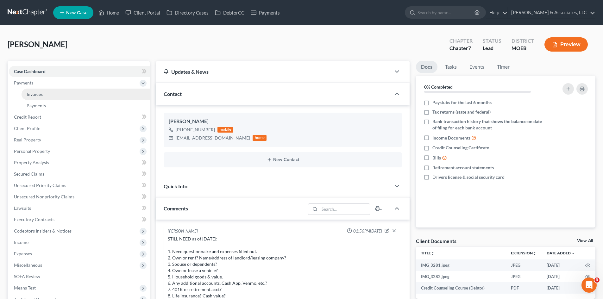
click at [44, 96] on link "Invoices" at bounding box center [86, 94] width 128 height 11
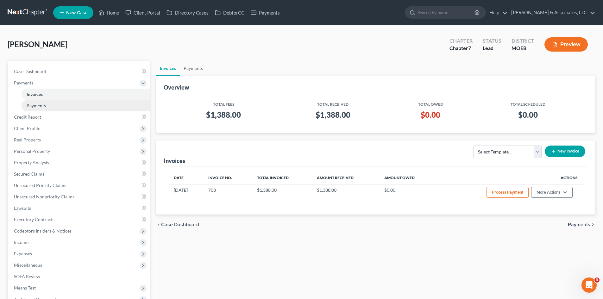
click at [44, 106] on span "Payments" at bounding box center [36, 105] width 19 height 5
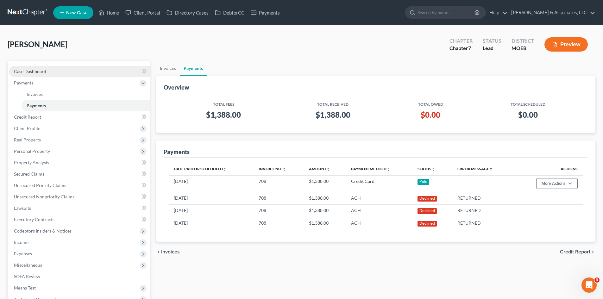
click at [44, 71] on span "Case Dashboard" at bounding box center [30, 71] width 32 height 5
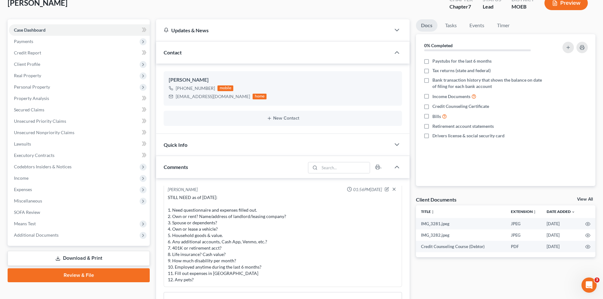
scroll to position [95, 0]
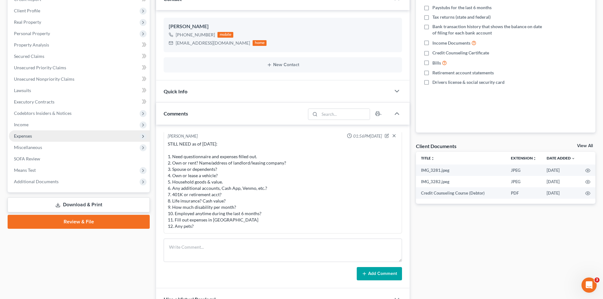
click at [31, 136] on span "Expenses" at bounding box center [23, 135] width 18 height 5
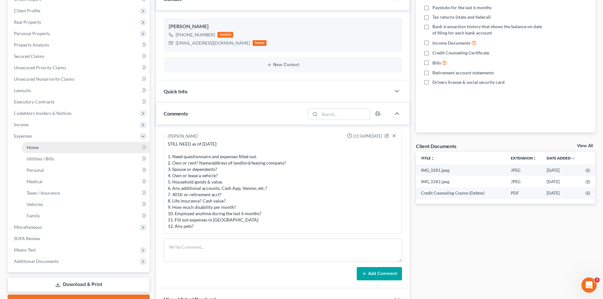
click at [39, 149] on link "Home" at bounding box center [86, 147] width 128 height 11
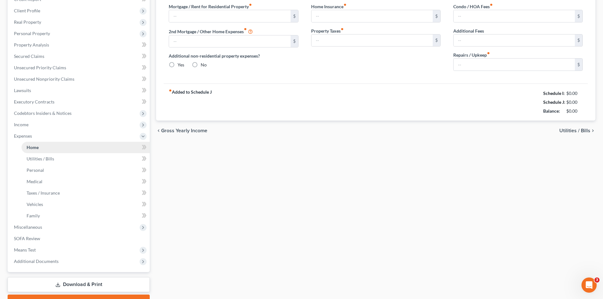
scroll to position [22, 0]
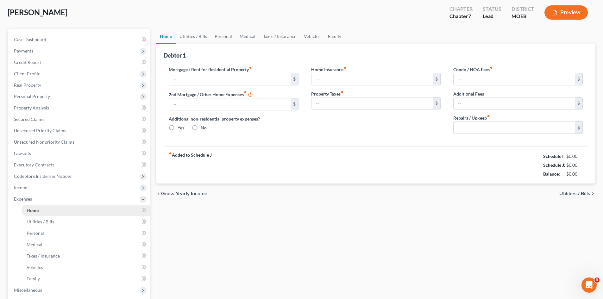
radio input "true"
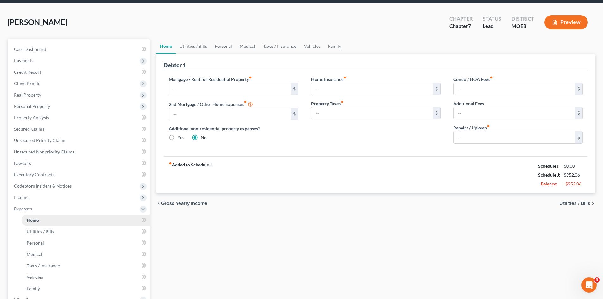
scroll to position [0, 0]
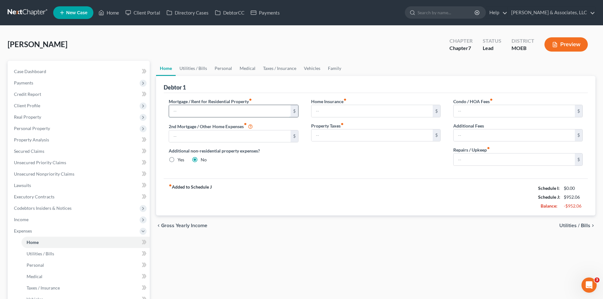
click at [260, 112] on input "text" at bounding box center [229, 111] width 121 height 12
click at [200, 69] on link "Utilities / Bills" at bounding box center [193, 68] width 35 height 15
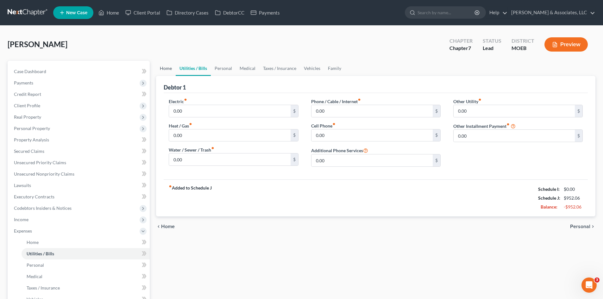
click at [166, 70] on link "Home" at bounding box center [166, 68] width 20 height 15
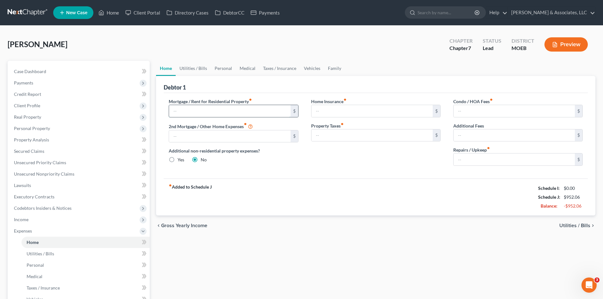
click at [202, 109] on input "text" at bounding box center [229, 111] width 121 height 12
click at [38, 70] on span "Case Dashboard" at bounding box center [30, 71] width 32 height 5
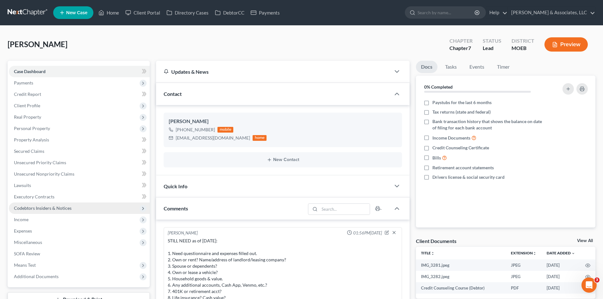
click at [26, 222] on span "Income" at bounding box center [79, 219] width 141 height 11
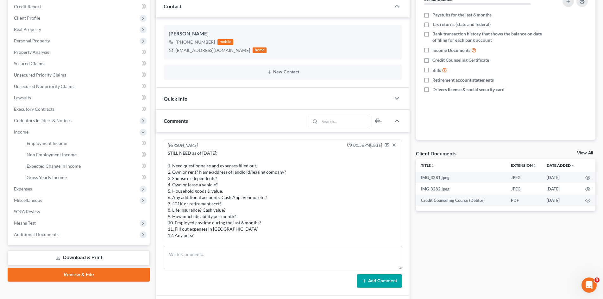
scroll to position [95, 0]
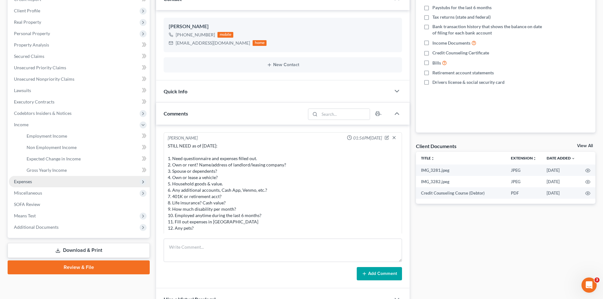
click at [17, 183] on span "Expenses" at bounding box center [23, 181] width 18 height 5
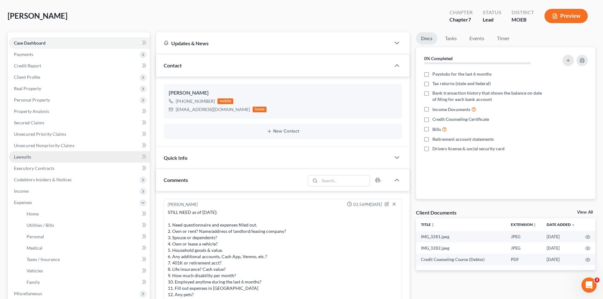
scroll to position [63, 0]
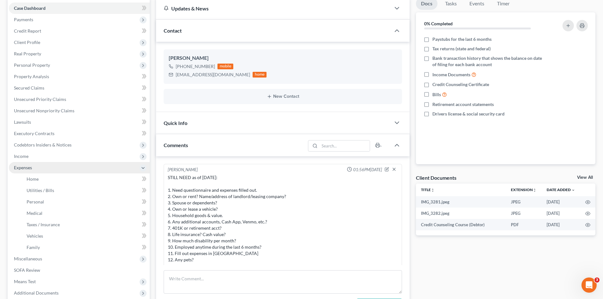
drag, startPoint x: 21, startPoint y: 165, endPoint x: 62, endPoint y: 169, distance: 41.0
click at [21, 165] on span "Expenses" at bounding box center [23, 167] width 18 height 5
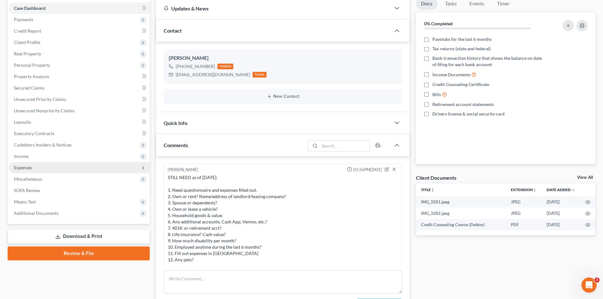
click at [35, 169] on span "Expenses" at bounding box center [79, 167] width 141 height 11
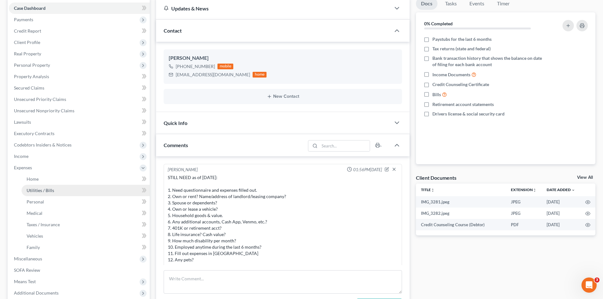
click at [45, 191] on span "Utilities / Bills" at bounding box center [41, 190] width 28 height 5
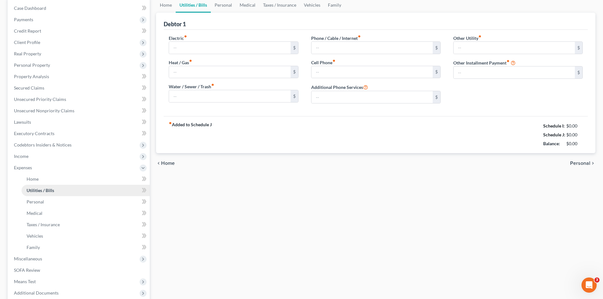
scroll to position [1, 0]
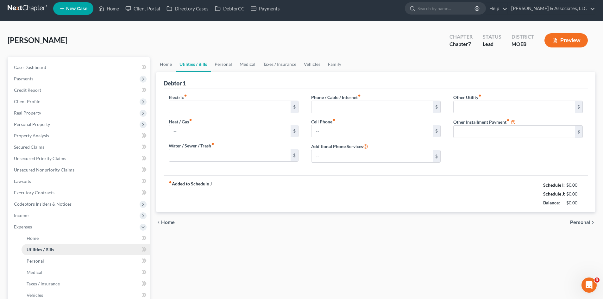
type input "0.00"
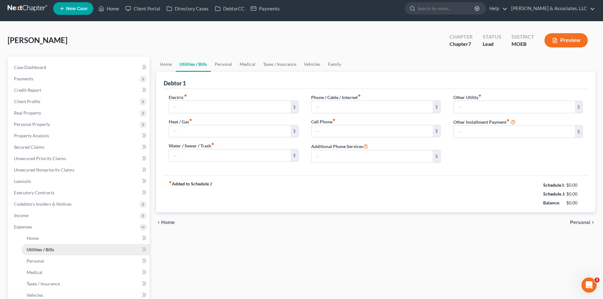
type input "0.00"
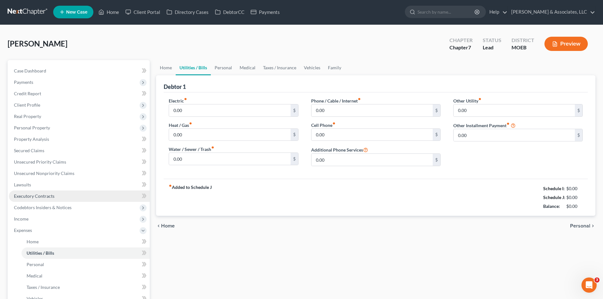
click at [47, 191] on link "Executory Contracts" at bounding box center [79, 195] width 141 height 11
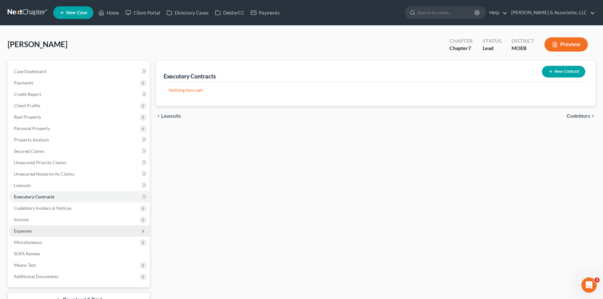
click at [21, 231] on span "Expenses" at bounding box center [23, 230] width 18 height 5
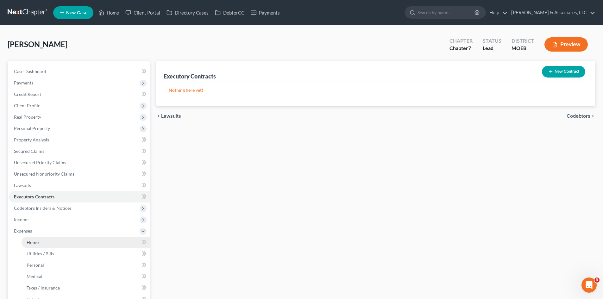
click at [31, 245] on link "Home" at bounding box center [86, 242] width 128 height 11
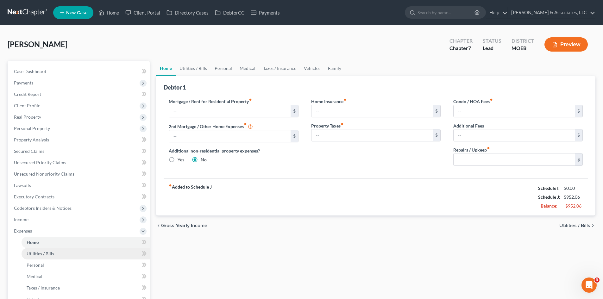
click at [36, 255] on span "Utilities / Bills" at bounding box center [41, 253] width 28 height 5
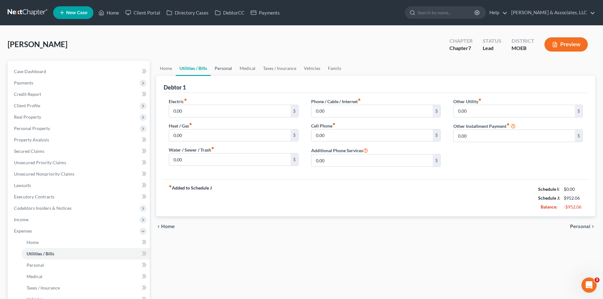
click at [224, 66] on link "Personal" at bounding box center [223, 68] width 25 height 15
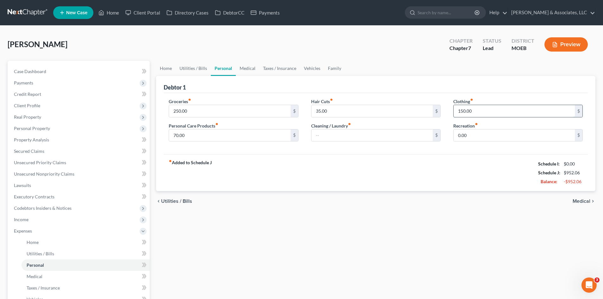
click at [476, 113] on input "150.00" at bounding box center [513, 111] width 121 height 12
click at [246, 70] on link "Medical" at bounding box center [247, 68] width 23 height 15
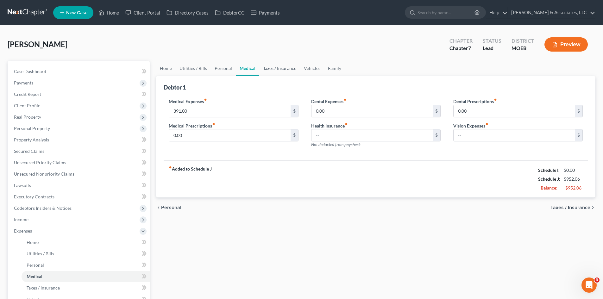
click at [274, 67] on link "Taxes / Insurance" at bounding box center [279, 68] width 41 height 15
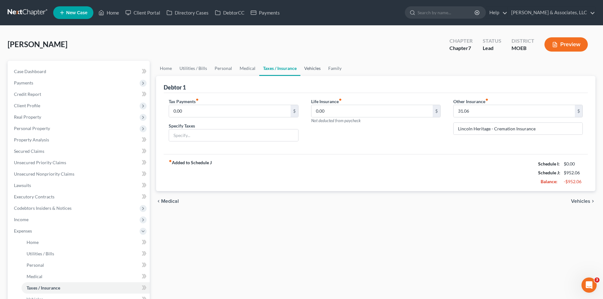
click at [310, 67] on link "Vehicles" at bounding box center [312, 68] width 24 height 15
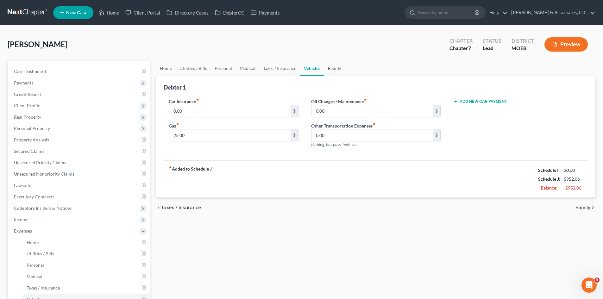
click at [331, 68] on link "Family" at bounding box center [334, 68] width 21 height 15
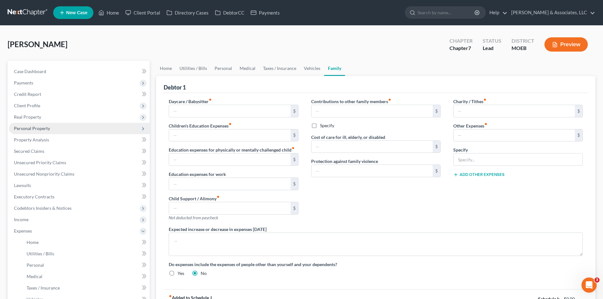
click at [36, 128] on span "Personal Property" at bounding box center [32, 128] width 36 height 5
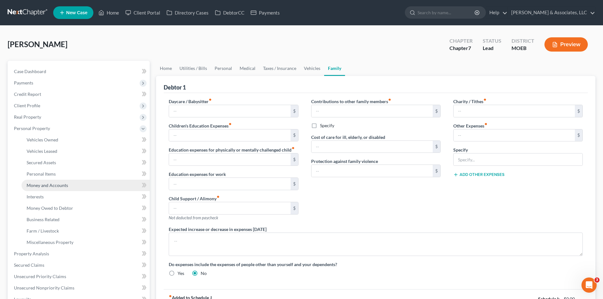
click at [53, 187] on span "Money and Accounts" at bounding box center [47, 185] width 41 height 5
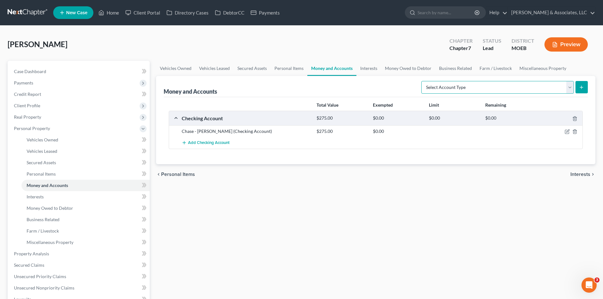
click at [569, 90] on select "Select Account Type Brokerage (A/B: 18, SOFA: 20) Cash on Hand (A/B: 16) Certif…" at bounding box center [497, 87] width 152 height 13
select select "checking"
click at [423, 81] on select "Select Account Type Brokerage (A/B: 18, SOFA: 20) Cash on Hand (A/B: 16) Certif…" at bounding box center [497, 87] width 152 height 13
click at [580, 87] on line "submit" at bounding box center [581, 87] width 3 height 0
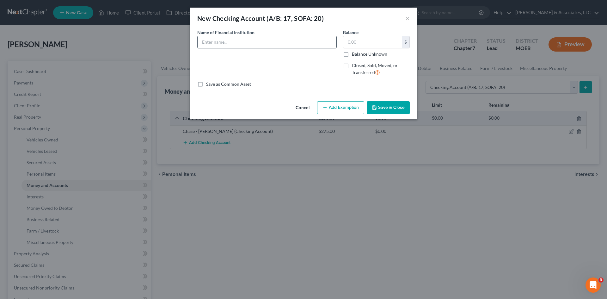
click at [289, 46] on input "text" at bounding box center [267, 42] width 139 height 12
type input "PayPal"
click at [373, 44] on input "text" at bounding box center [372, 42] width 59 height 12
type input "0.00"
click at [394, 105] on button "Save & Close" at bounding box center [388, 107] width 43 height 13
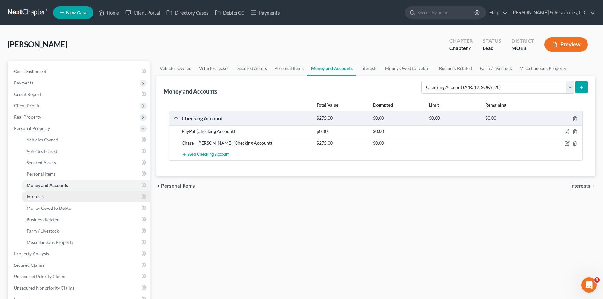
click at [48, 202] on link "Interests" at bounding box center [86, 196] width 128 height 11
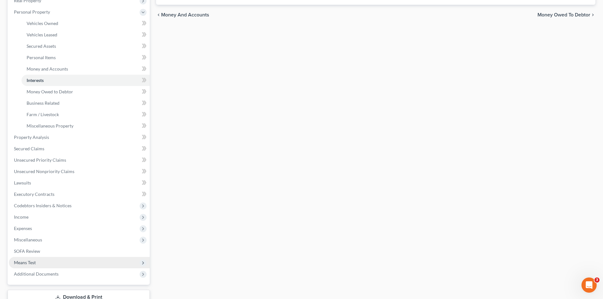
scroll to position [127, 0]
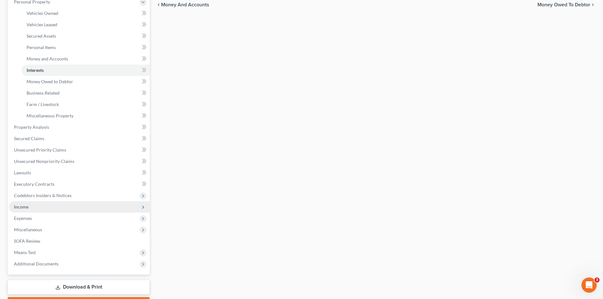
click at [22, 208] on span "Income" at bounding box center [21, 206] width 15 height 5
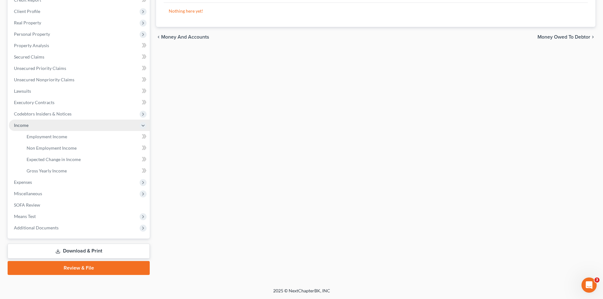
scroll to position [94, 0]
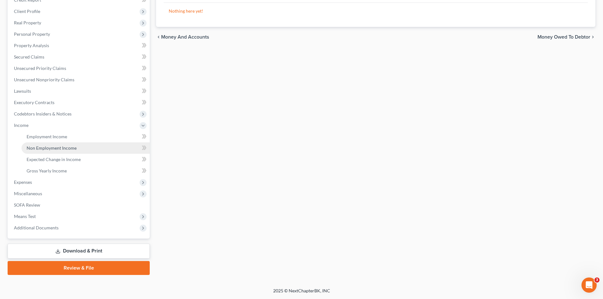
click at [72, 148] on span "Non Employment Income" at bounding box center [52, 147] width 50 height 5
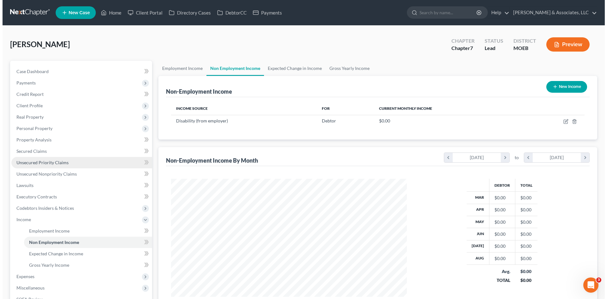
scroll to position [118, 249]
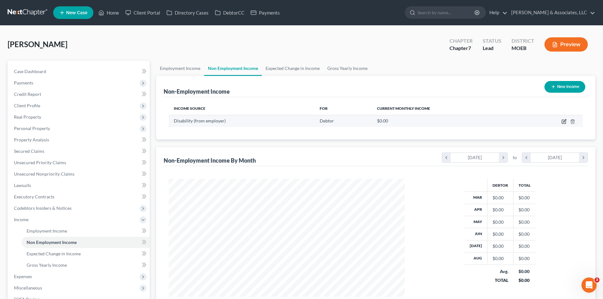
click at [563, 120] on icon "button" at bounding box center [563, 122] width 4 height 4
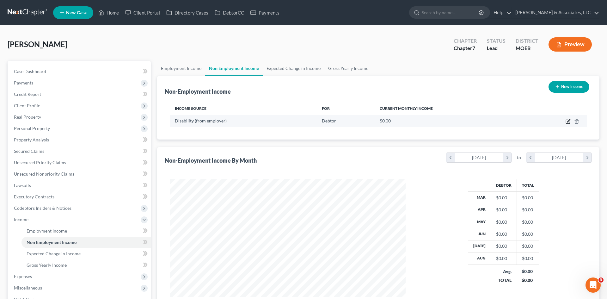
select select "1"
select select "0"
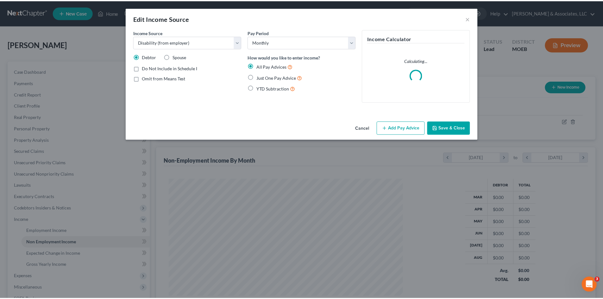
scroll to position [119, 251]
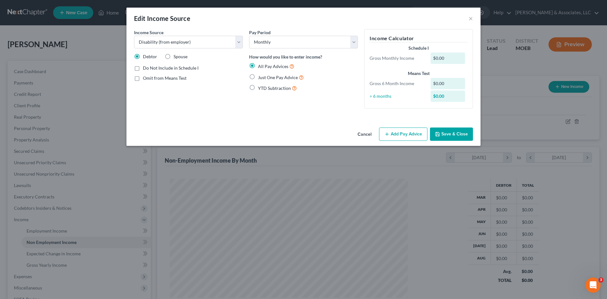
click at [258, 77] on label "Just One Pay Advice" at bounding box center [281, 77] width 46 height 7
click at [261, 77] on input "Just One Pay Advice" at bounding box center [263, 76] width 4 height 4
radio input "true"
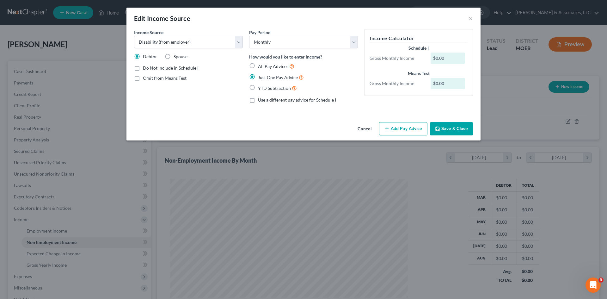
click at [402, 129] on button "Add Pay Advice" at bounding box center [403, 128] width 48 height 13
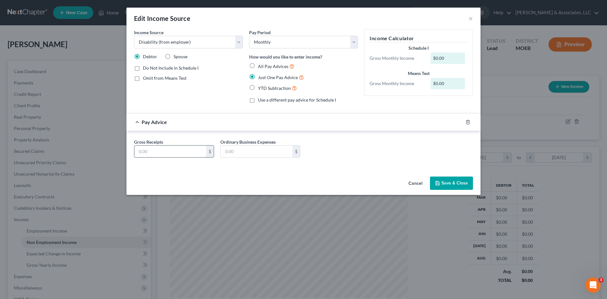
click at [166, 150] on input "text" at bounding box center [170, 151] width 72 height 12
type input "1,745"
click at [457, 184] on button "Save & Close" at bounding box center [451, 182] width 43 height 13
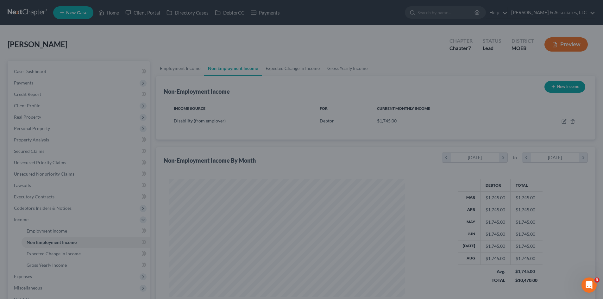
scroll to position [316178, 316047]
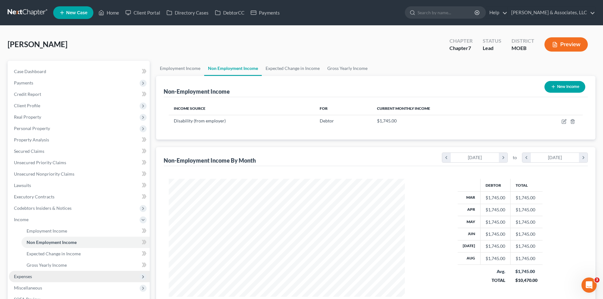
click at [25, 276] on span "Expenses" at bounding box center [23, 276] width 18 height 5
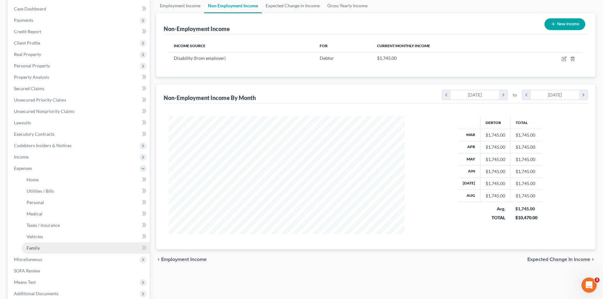
scroll to position [63, 0]
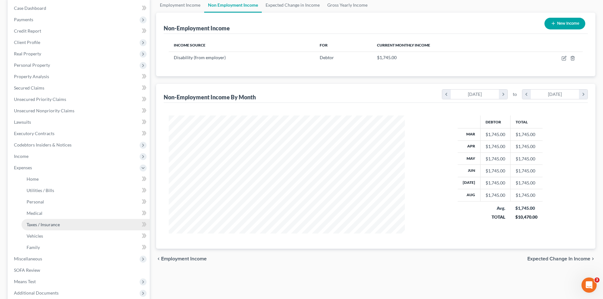
click at [53, 223] on span "Taxes / Insurance" at bounding box center [43, 224] width 33 height 5
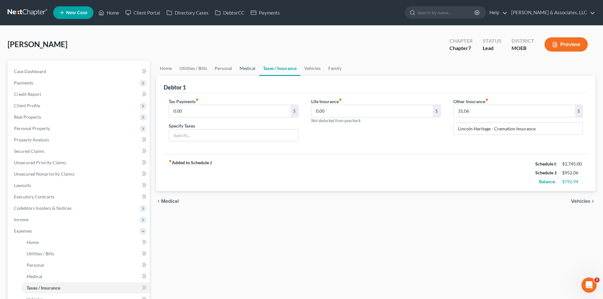
click at [248, 68] on link "Medical" at bounding box center [247, 68] width 23 height 15
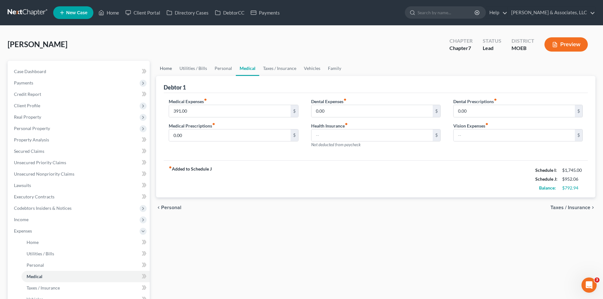
click at [166, 70] on link "Home" at bounding box center [166, 68] width 20 height 15
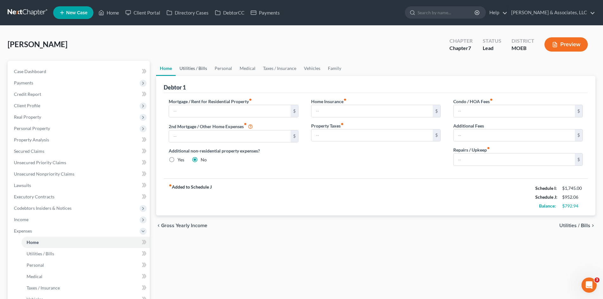
click at [192, 68] on link "Utilities / Bills" at bounding box center [193, 68] width 35 height 15
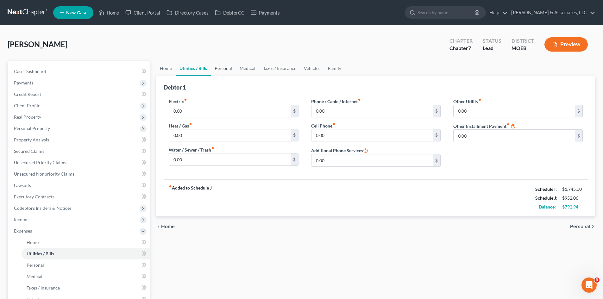
click at [220, 71] on link "Personal" at bounding box center [223, 68] width 25 height 15
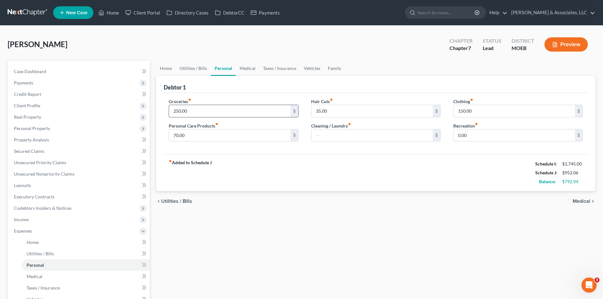
click at [198, 114] on input "250.00" at bounding box center [229, 111] width 121 height 12
type input "300.00"
click at [194, 133] on input "70.00" at bounding box center [229, 135] width 121 height 12
type input "100.00"
click at [328, 102] on label "Hair Cuts fiber_manual_record" at bounding box center [322, 101] width 22 height 7
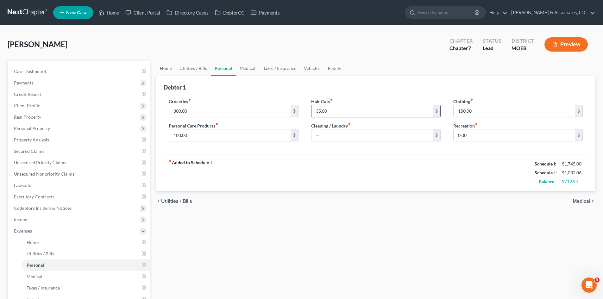
click at [331, 112] on input "35.00" at bounding box center [371, 111] width 121 height 12
type input "40.00"
click at [481, 109] on input "150.00" at bounding box center [513, 111] width 121 height 12
click at [474, 136] on input "0.00" at bounding box center [513, 135] width 121 height 12
type input "100.00"
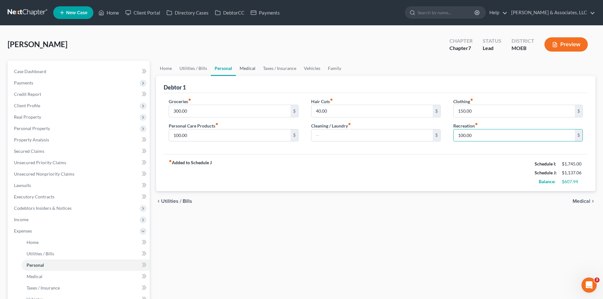
click at [249, 66] on link "Medical" at bounding box center [247, 68] width 23 height 15
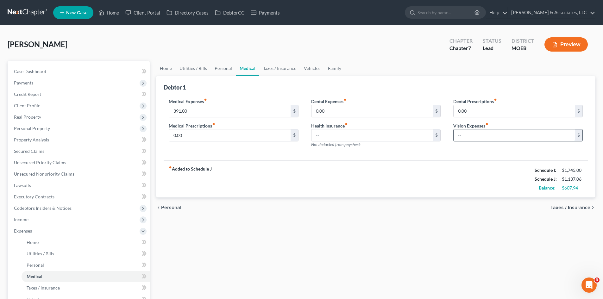
click at [467, 137] on input "text" at bounding box center [513, 135] width 121 height 12
type input "0.00"
click at [368, 133] on input "text" at bounding box center [371, 135] width 121 height 12
type input "0.00"
click at [166, 67] on link "Home" at bounding box center [166, 68] width 20 height 15
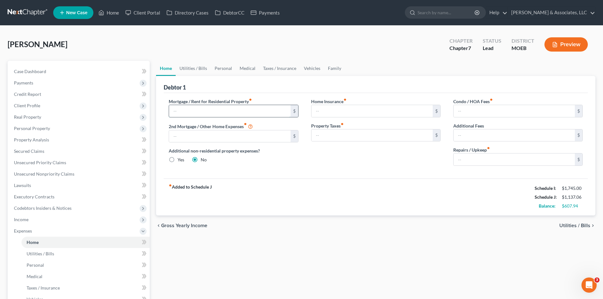
click at [262, 110] on input "text" at bounding box center [229, 111] width 121 height 12
type input "0.00"
click at [359, 111] on input "text" at bounding box center [371, 111] width 121 height 12
type input "0.00"
click at [265, 133] on input "text" at bounding box center [229, 136] width 121 height 12
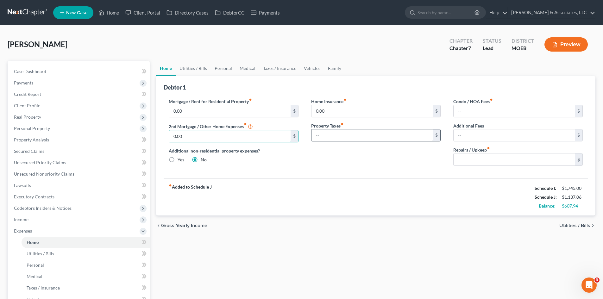
type input "0.00"
click at [349, 137] on input "text" at bounding box center [371, 135] width 121 height 12
type input "0.00"
click at [496, 112] on input "text" at bounding box center [513, 111] width 121 height 12
type input "0.00"
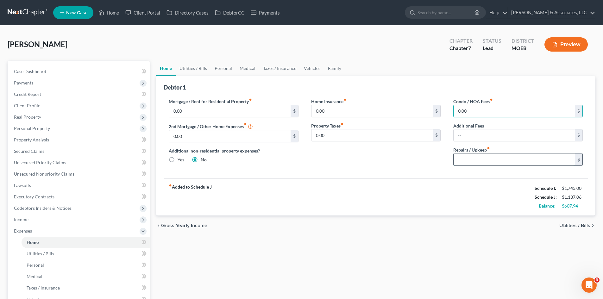
click at [468, 159] on input "text" at bounding box center [513, 159] width 121 height 12
type input "0.00"
click at [446, 190] on div "fiber_manual_record Added to Schedule J Schedule I: $1,745.00 Schedule J: $1,13…" at bounding box center [376, 196] width 424 height 37
click at [191, 68] on link "Utilities / Bills" at bounding box center [193, 68] width 35 height 15
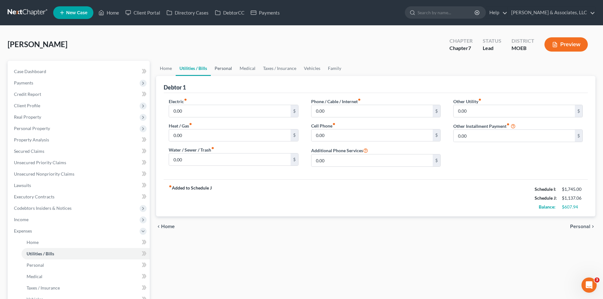
click at [226, 67] on link "Personal" at bounding box center [223, 68] width 25 height 15
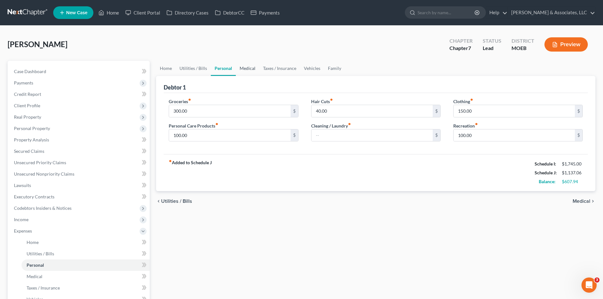
click at [246, 68] on link "Medical" at bounding box center [247, 68] width 23 height 15
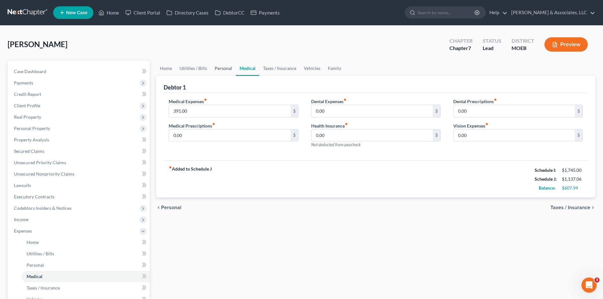
click at [220, 66] on link "Personal" at bounding box center [223, 68] width 25 height 15
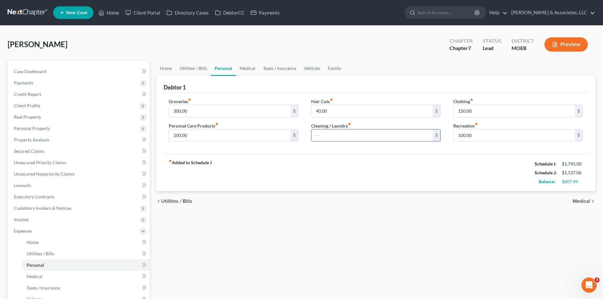
click at [322, 139] on input "text" at bounding box center [371, 135] width 121 height 12
type input "30.00"
click at [312, 164] on div "fiber_manual_record Added to Schedule J Schedule I: $1,745.00 Schedule J: $1,16…" at bounding box center [376, 172] width 424 height 37
click at [248, 72] on link "Medical" at bounding box center [247, 68] width 23 height 15
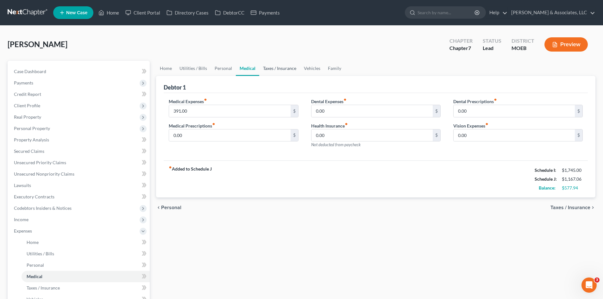
click at [285, 68] on link "Taxes / Insurance" at bounding box center [279, 68] width 41 height 15
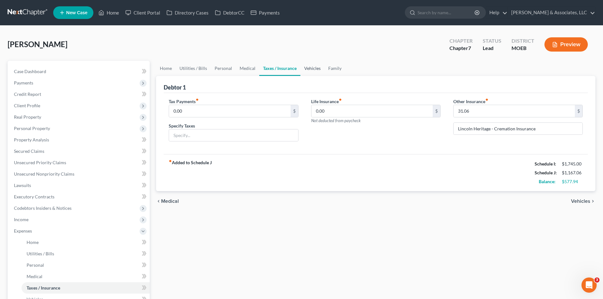
click at [316, 69] on link "Vehicles" at bounding box center [312, 68] width 24 height 15
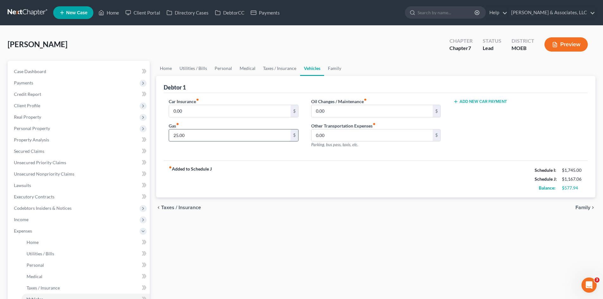
click at [188, 133] on input "25.00" at bounding box center [229, 135] width 121 height 12
type input "50.00"
click at [344, 138] on input "0.00" at bounding box center [371, 135] width 121 height 12
type input "100.00"
click at [302, 170] on div "fiber_manual_record Added to Schedule J Schedule I: $1,745.00 Schedule J: $1,29…" at bounding box center [376, 178] width 424 height 37
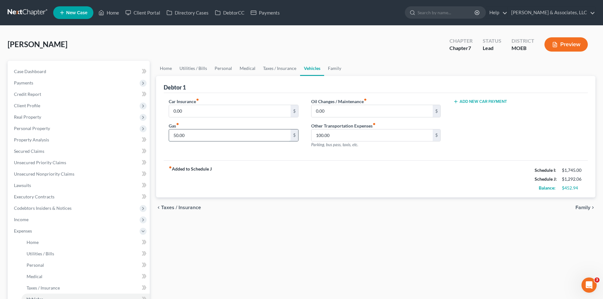
click at [235, 139] on input "50.00" at bounding box center [229, 135] width 121 height 12
click at [167, 66] on link "Home" at bounding box center [166, 68] width 20 height 15
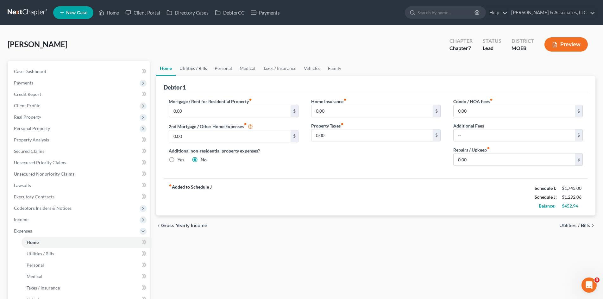
click at [195, 68] on link "Utilities / Bills" at bounding box center [193, 68] width 35 height 15
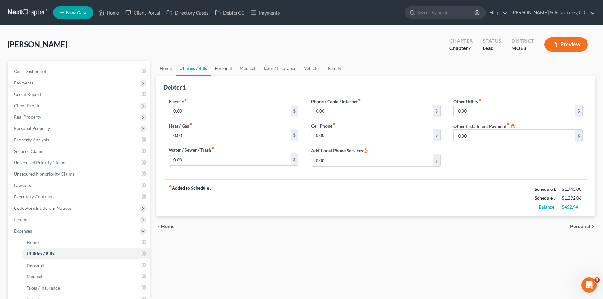
click at [224, 71] on link "Personal" at bounding box center [223, 68] width 25 height 15
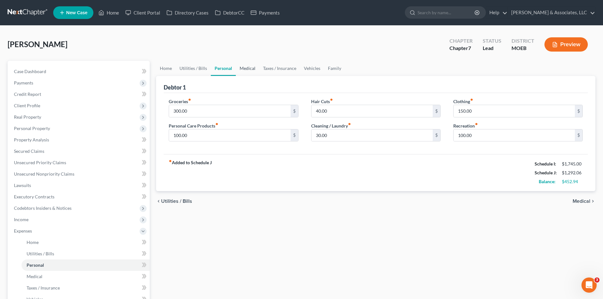
click at [247, 68] on link "Medical" at bounding box center [247, 68] width 23 height 15
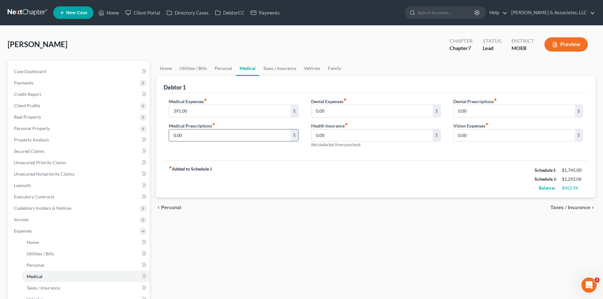
click at [198, 132] on input "0.00" at bounding box center [229, 135] width 121 height 12
click at [282, 68] on link "Taxes / Insurance" at bounding box center [279, 68] width 41 height 15
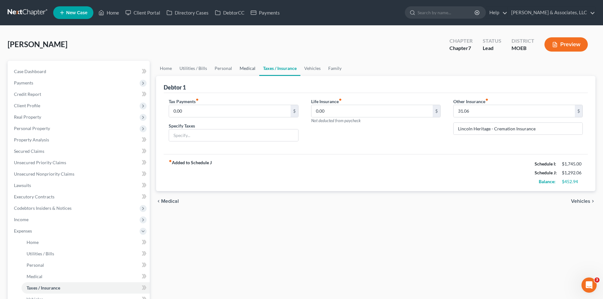
click at [244, 68] on link "Medical" at bounding box center [247, 68] width 23 height 15
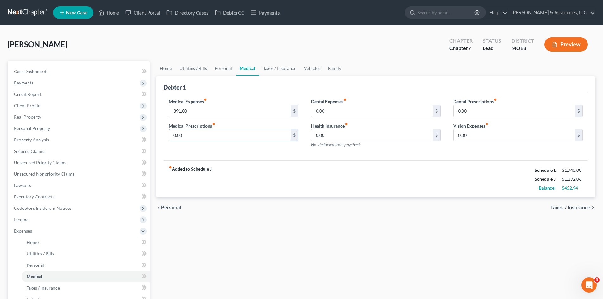
click at [223, 133] on input "0.00" at bounding box center [229, 135] width 121 height 12
type input "25.00"
click at [274, 223] on div "Home Utilities / Bills Personal Medical Taxes / Insurance Vehicles Family Debto…" at bounding box center [375, 232] width 445 height 343
click at [286, 68] on link "Taxes / Insurance" at bounding box center [279, 68] width 41 height 15
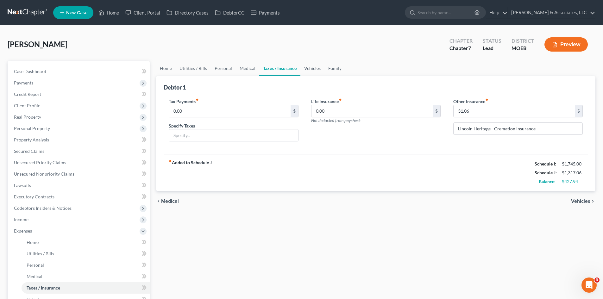
click at [307, 69] on link "Vehicles" at bounding box center [312, 68] width 24 height 15
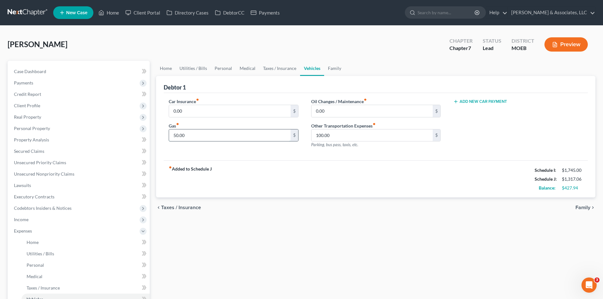
click at [188, 135] on input "50.00" at bounding box center [229, 135] width 121 height 12
click at [196, 113] on input "0.00" at bounding box center [229, 111] width 121 height 12
type input "250.00"
click at [250, 141] on input "50.00" at bounding box center [229, 135] width 121 height 12
click at [333, 113] on input "0.00" at bounding box center [371, 111] width 121 height 12
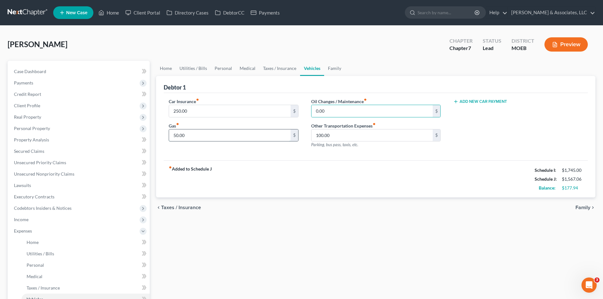
click at [226, 139] on input "50.00" at bounding box center [229, 135] width 121 height 12
type input "100.00"
click at [305, 164] on div "fiber_manual_record Added to Schedule J Schedule I: $1,745.00 Schedule J: $1,61…" at bounding box center [376, 178] width 424 height 37
click at [187, 65] on link "Utilities / Bills" at bounding box center [193, 68] width 35 height 15
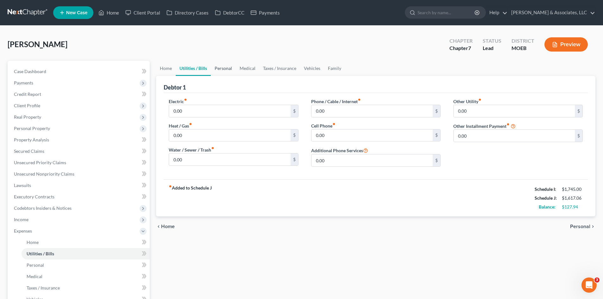
click at [223, 69] on link "Personal" at bounding box center [223, 68] width 25 height 15
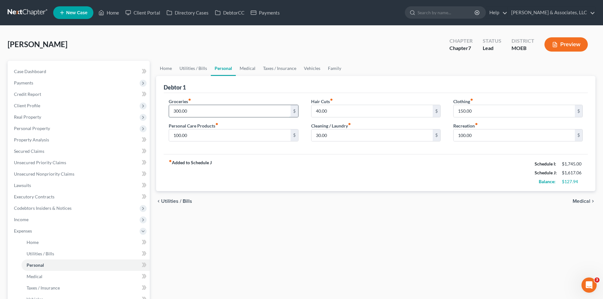
click at [197, 110] on input "300.00" at bounding box center [229, 111] width 121 height 12
type input "350.00"
click at [341, 112] on input "40.00" at bounding box center [371, 111] width 121 height 12
click at [333, 136] on input "30.00" at bounding box center [371, 135] width 121 height 12
type input "50.00"
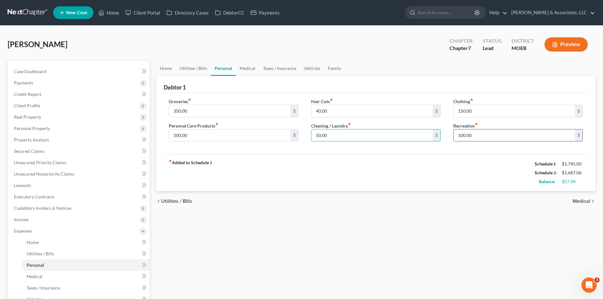
click at [414, 182] on div "fiber_manual_record Added to Schedule J Schedule I: $1,745.00 Schedule J: $1,68…" at bounding box center [376, 172] width 424 height 37
click at [481, 110] on input "150.00" at bounding box center [513, 111] width 121 height 12
type input "200.00"
click at [462, 154] on div "fiber_manual_record Added to Schedule J Schedule I: $1,745.00 Schedule J: $1,73…" at bounding box center [376, 172] width 424 height 37
click at [473, 137] on input "100.00" at bounding box center [513, 135] width 121 height 12
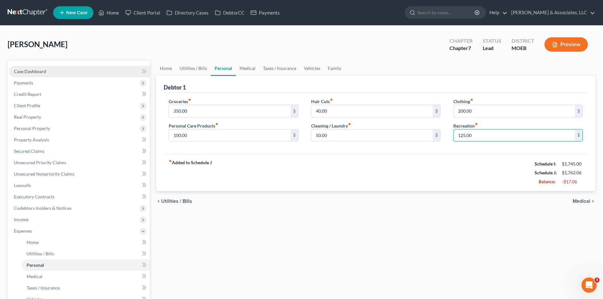
type input "125.00"
click at [58, 68] on link "Case Dashboard" at bounding box center [79, 71] width 141 height 11
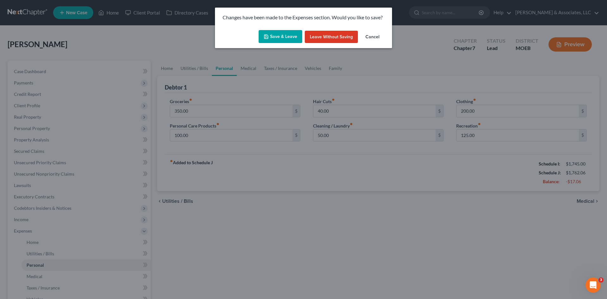
click at [272, 35] on button "Save & Leave" at bounding box center [281, 36] width 44 height 13
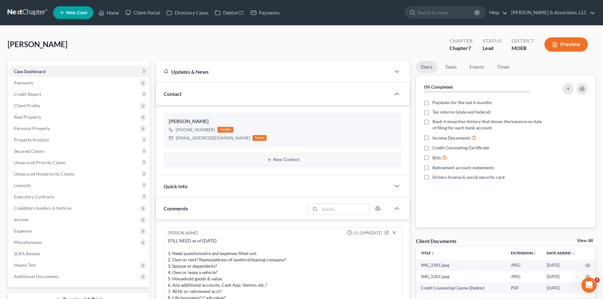
scroll to position [2, 0]
click at [31, 95] on span "Credit Report" at bounding box center [27, 93] width 27 height 5
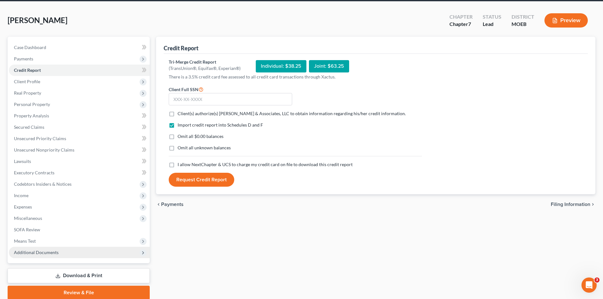
scroll to position [49, 0]
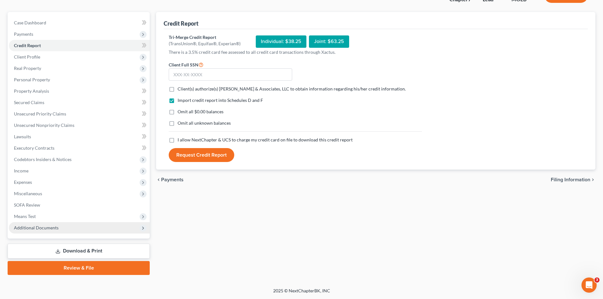
click at [40, 229] on span "Additional Documents" at bounding box center [36, 227] width 45 height 5
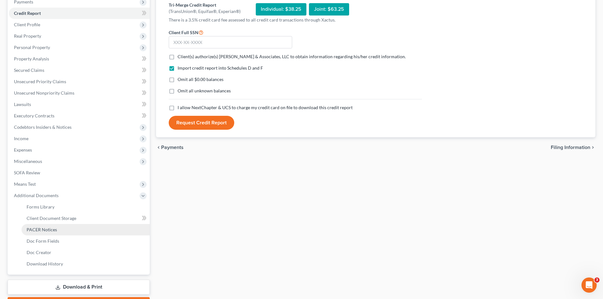
scroll to position [117, 0]
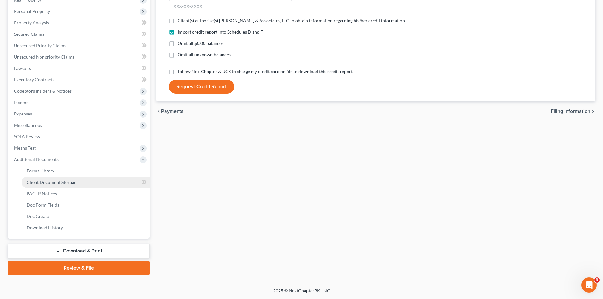
click at [55, 183] on span "Client Document Storage" at bounding box center [52, 181] width 50 height 5
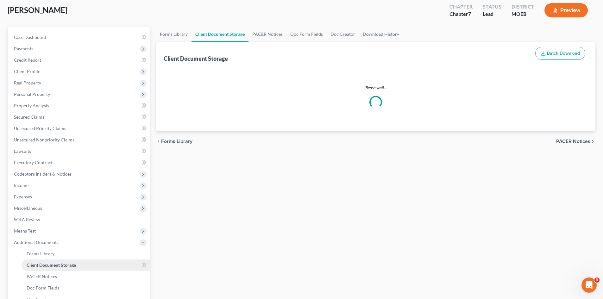
select select "9"
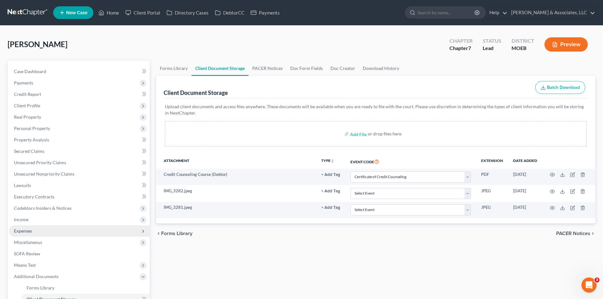
click at [29, 232] on span "Expenses" at bounding box center [23, 230] width 18 height 5
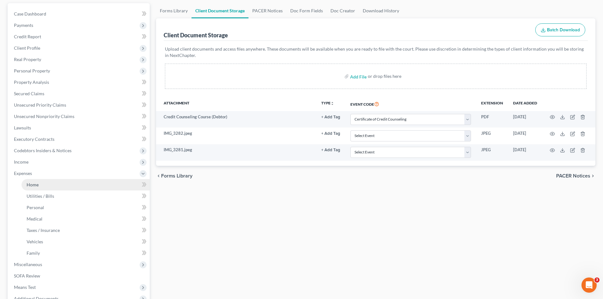
scroll to position [63, 0]
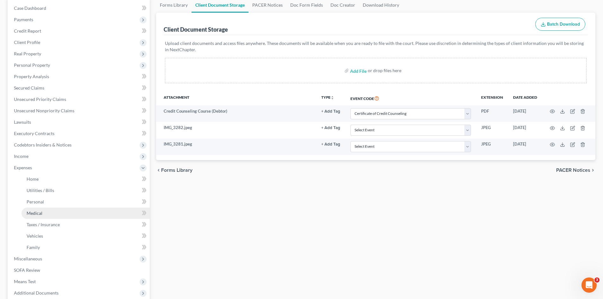
click at [38, 213] on span "Medical" at bounding box center [35, 212] width 16 height 5
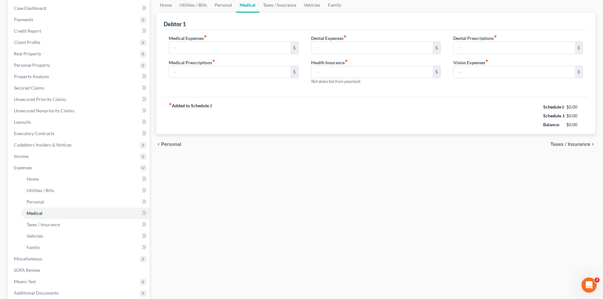
scroll to position [9, 0]
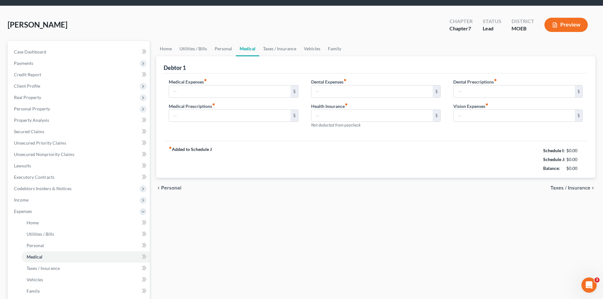
type input "391.00"
type input "25.00"
type input "0.00"
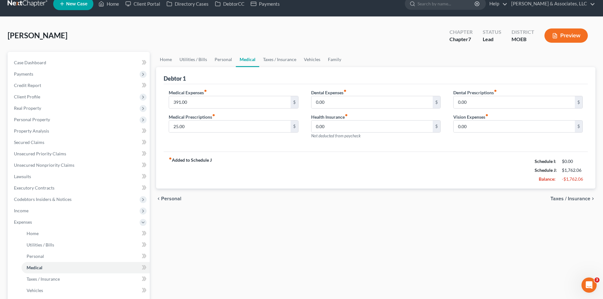
scroll to position [0, 0]
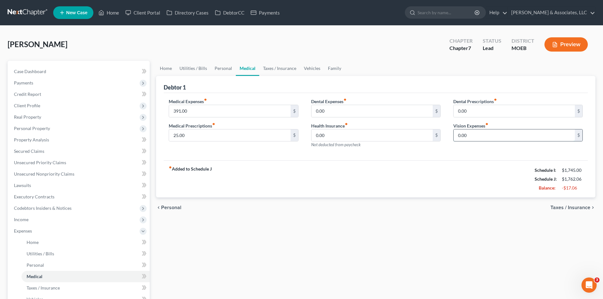
click at [464, 136] on input "0.00" at bounding box center [513, 135] width 121 height 12
type input "25.00"
drag, startPoint x: 461, startPoint y: 191, endPoint x: 387, endPoint y: 197, distance: 74.6
click at [461, 190] on div "fiber_manual_record Added to Schedule J Schedule I: $1,745.00 Schedule J: $1,78…" at bounding box center [376, 178] width 424 height 37
click at [167, 67] on link "Home" at bounding box center [166, 68] width 20 height 15
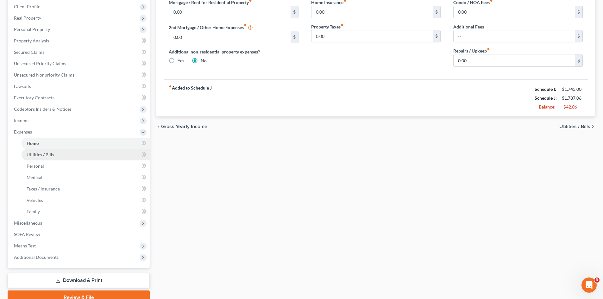
scroll to position [128, 0]
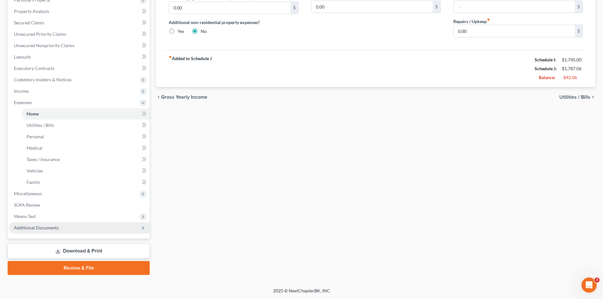
click at [54, 227] on span "Additional Documents" at bounding box center [36, 227] width 45 height 5
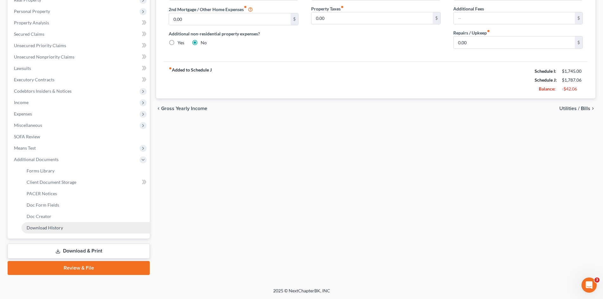
scroll to position [117, 0]
click at [57, 182] on span "Client Document Storage" at bounding box center [52, 181] width 50 height 5
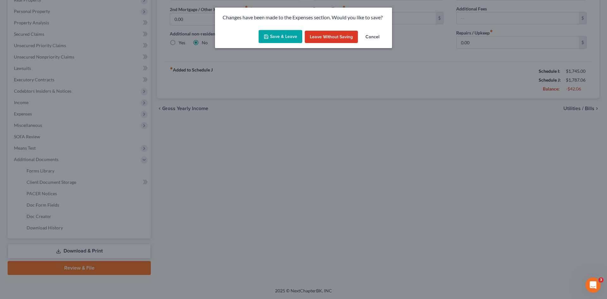
click at [276, 33] on button "Save & Leave" at bounding box center [281, 36] width 44 height 13
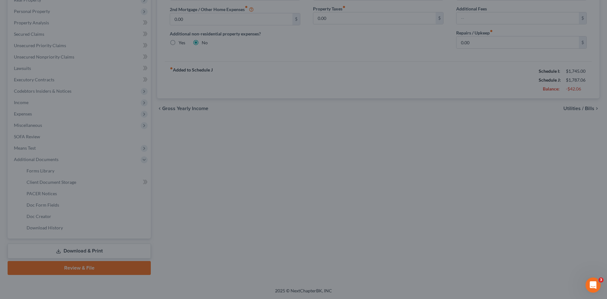
select select "9"
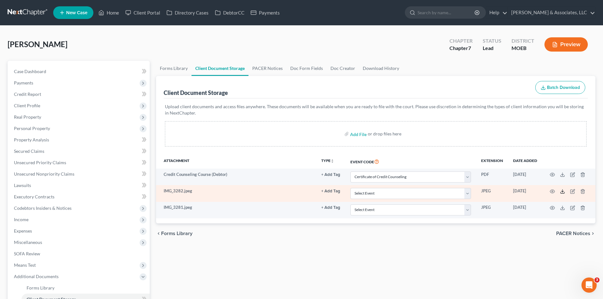
click at [562, 193] on icon at bounding box center [562, 191] width 5 height 5
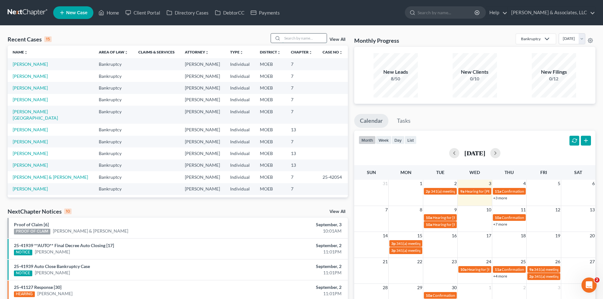
click at [308, 37] on input "search" at bounding box center [304, 38] width 44 height 9
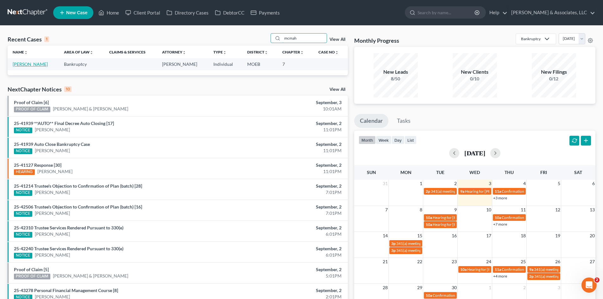
type input "mcmah"
click at [31, 63] on link "[PERSON_NAME]" at bounding box center [30, 63] width 35 height 5
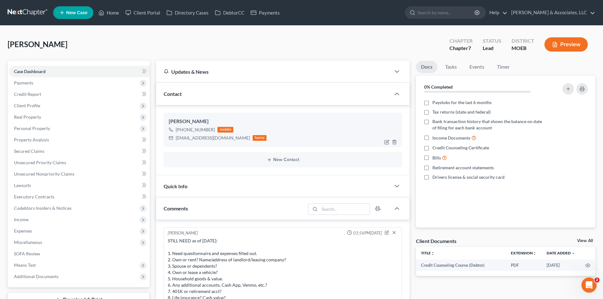
scroll to position [2, 0]
drag, startPoint x: 212, startPoint y: 131, endPoint x: 183, endPoint y: 130, distance: 28.2
click at [183, 130] on div "[PHONE_NUMBER]" at bounding box center [195, 130] width 39 height 6
copy div "636) 448-9205"
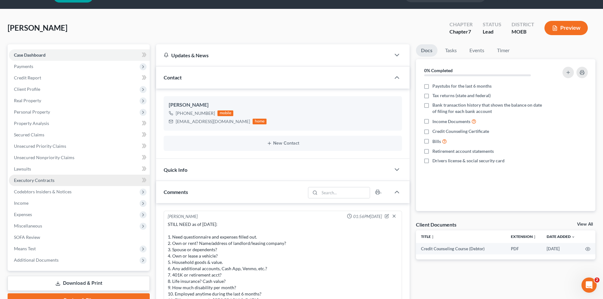
scroll to position [0, 0]
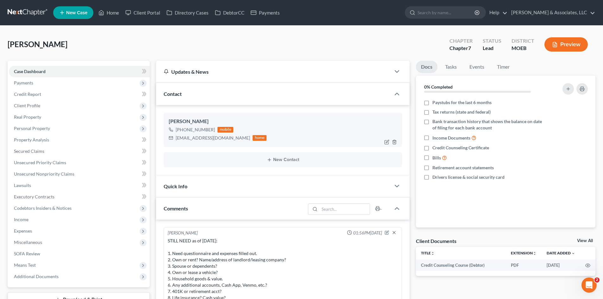
copy div "636) 448-9205"
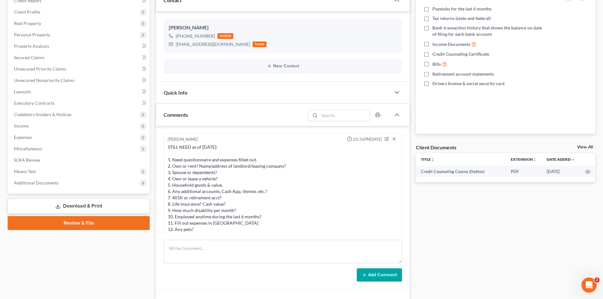
scroll to position [95, 0]
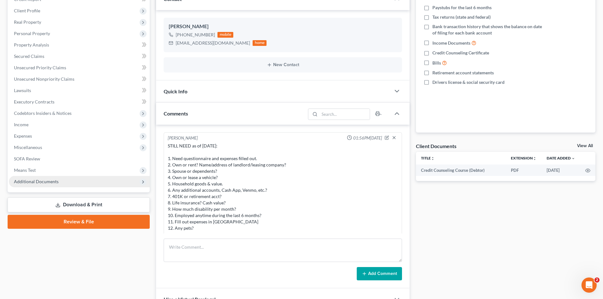
click at [38, 180] on span "Additional Documents" at bounding box center [36, 181] width 45 height 5
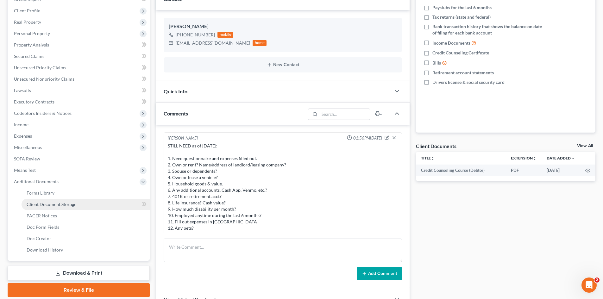
click at [65, 201] on link "Client Document Storage" at bounding box center [86, 204] width 128 height 11
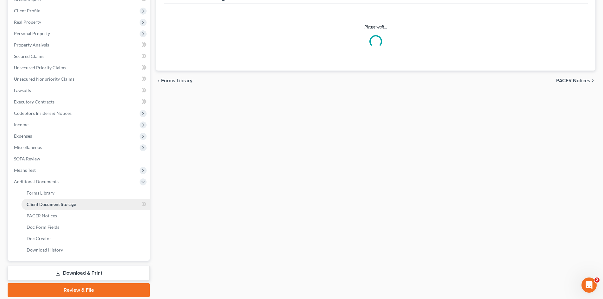
scroll to position [22, 0]
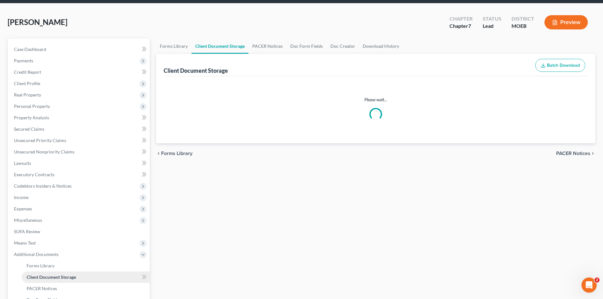
select select "9"
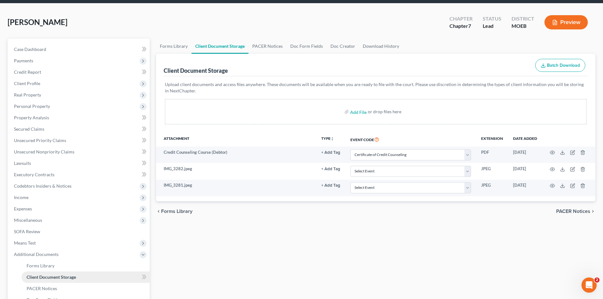
scroll to position [0, 0]
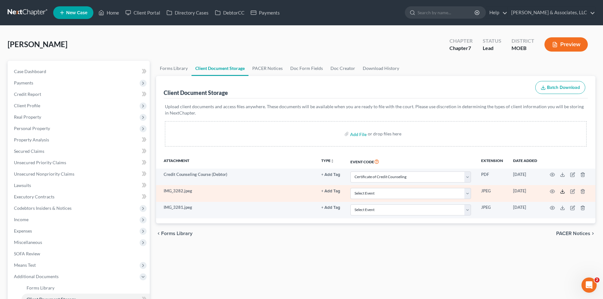
click at [561, 191] on icon at bounding box center [562, 191] width 5 height 5
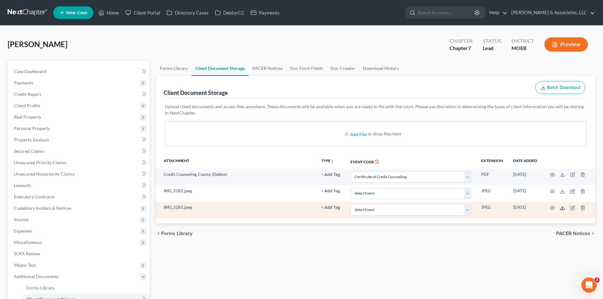
click at [562, 208] on icon at bounding box center [562, 207] width 5 height 5
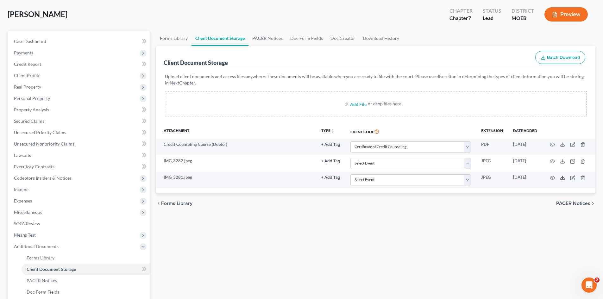
scroll to position [32, 0]
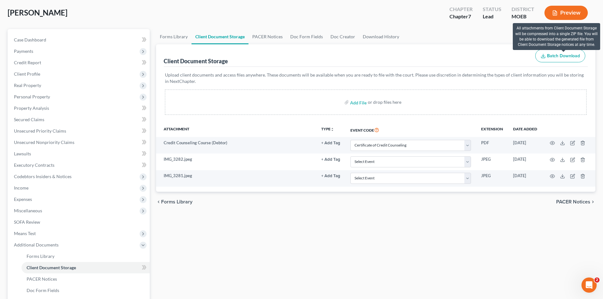
click at [553, 54] on span "Batch Download" at bounding box center [563, 55] width 33 height 5
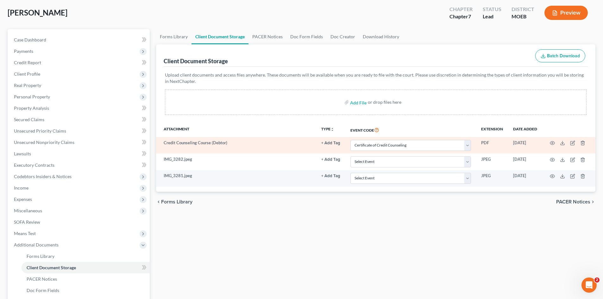
select select "9"
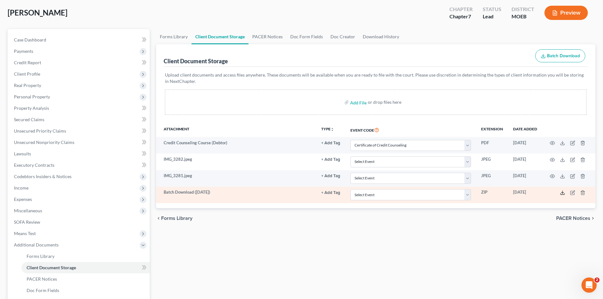
click at [562, 194] on icon at bounding box center [562, 192] width 5 height 5
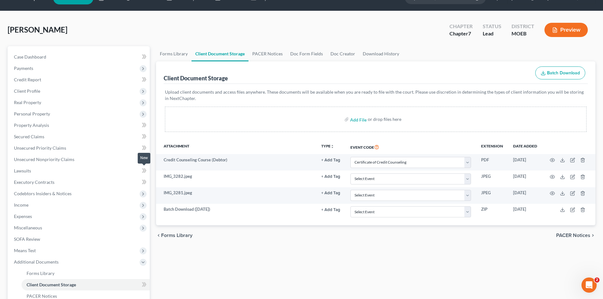
scroll to position [0, 0]
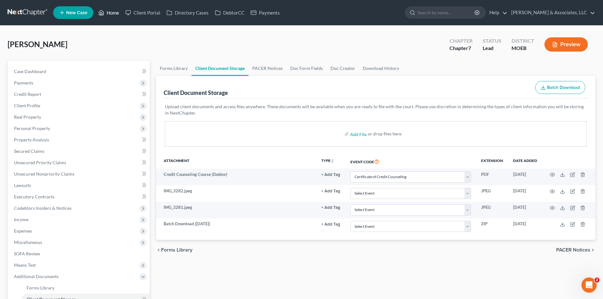
click at [111, 16] on link "Home" at bounding box center [108, 12] width 27 height 11
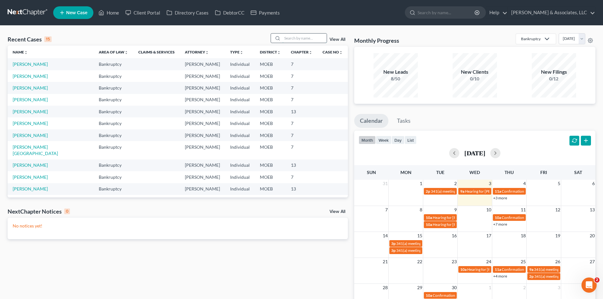
click at [299, 39] on input "search" at bounding box center [304, 38] width 44 height 9
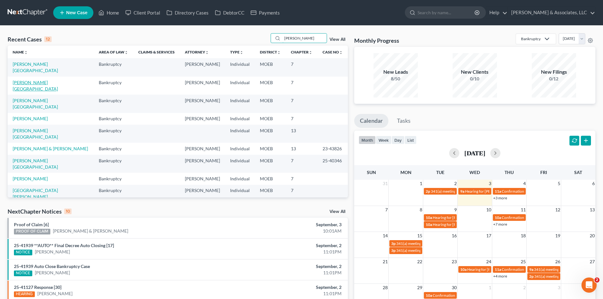
type input "Brittany"
click at [30, 80] on link "[PERSON_NAME][GEOGRAPHIC_DATA]" at bounding box center [35, 86] width 45 height 12
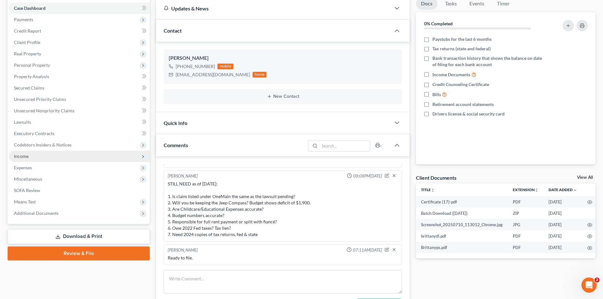
scroll to position [32, 0]
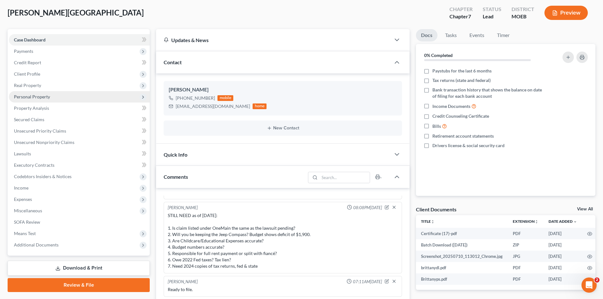
click at [28, 97] on span "Personal Property" at bounding box center [32, 96] width 36 height 5
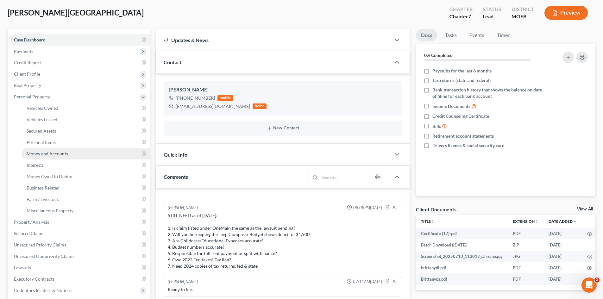
click at [43, 154] on span "Money and Accounts" at bounding box center [47, 153] width 41 height 5
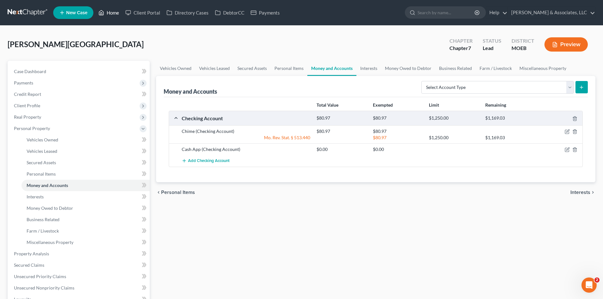
click at [108, 14] on link "Home" at bounding box center [108, 12] width 27 height 11
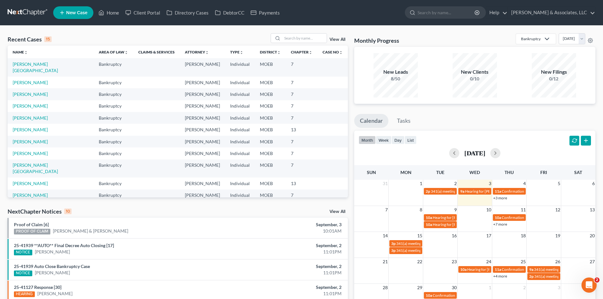
click at [35, 67] on td "[PERSON_NAME][GEOGRAPHIC_DATA]" at bounding box center [51, 67] width 86 height 18
click at [34, 65] on link "[PERSON_NAME][GEOGRAPHIC_DATA]" at bounding box center [35, 67] width 45 height 12
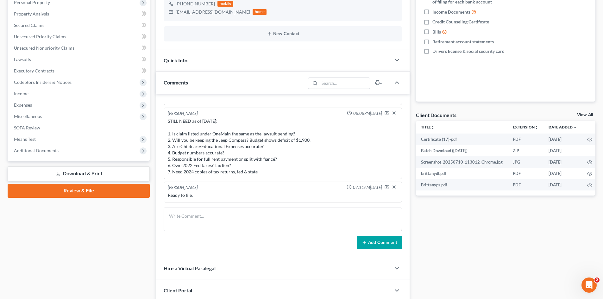
scroll to position [127, 0]
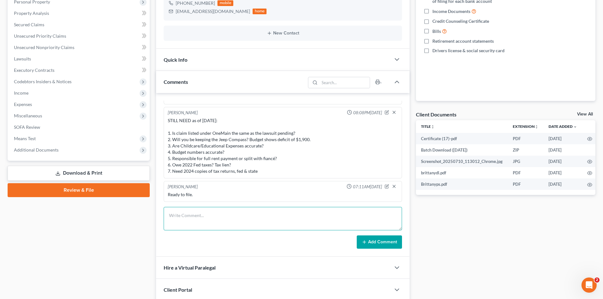
click at [221, 213] on textarea at bounding box center [283, 218] width 238 height 23
type textarea "Will send updated paystub and account balances for September filing."
click at [375, 242] on button "Add Comment" at bounding box center [378, 241] width 45 height 13
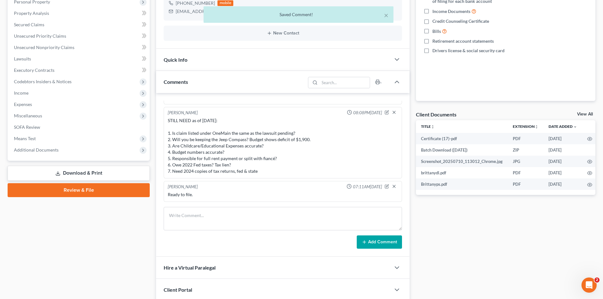
scroll to position [581, 0]
